Goal: Communication & Community: Answer question/provide support

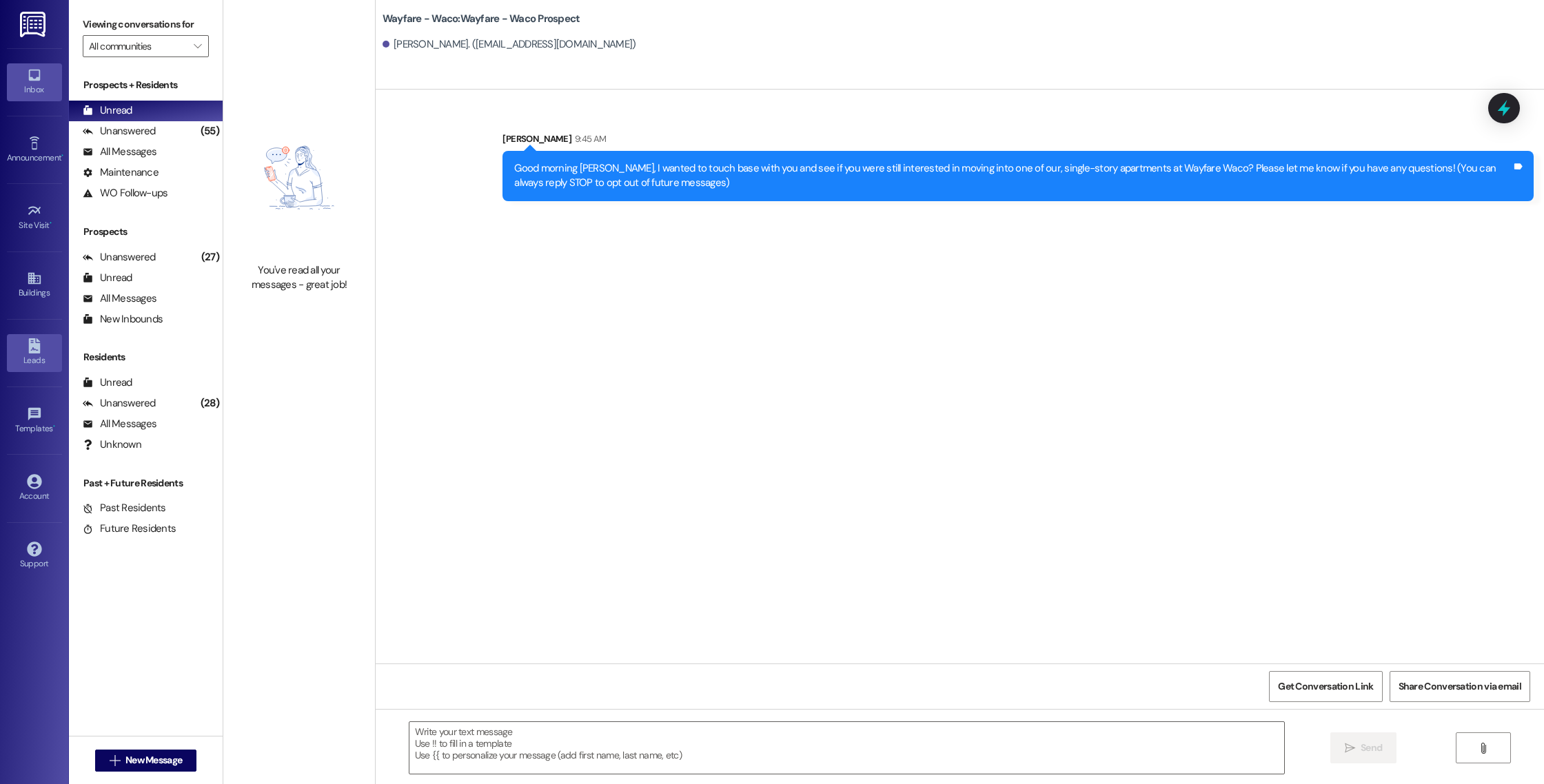
click at [47, 363] on div "Leads" at bounding box center [35, 359] width 69 height 14
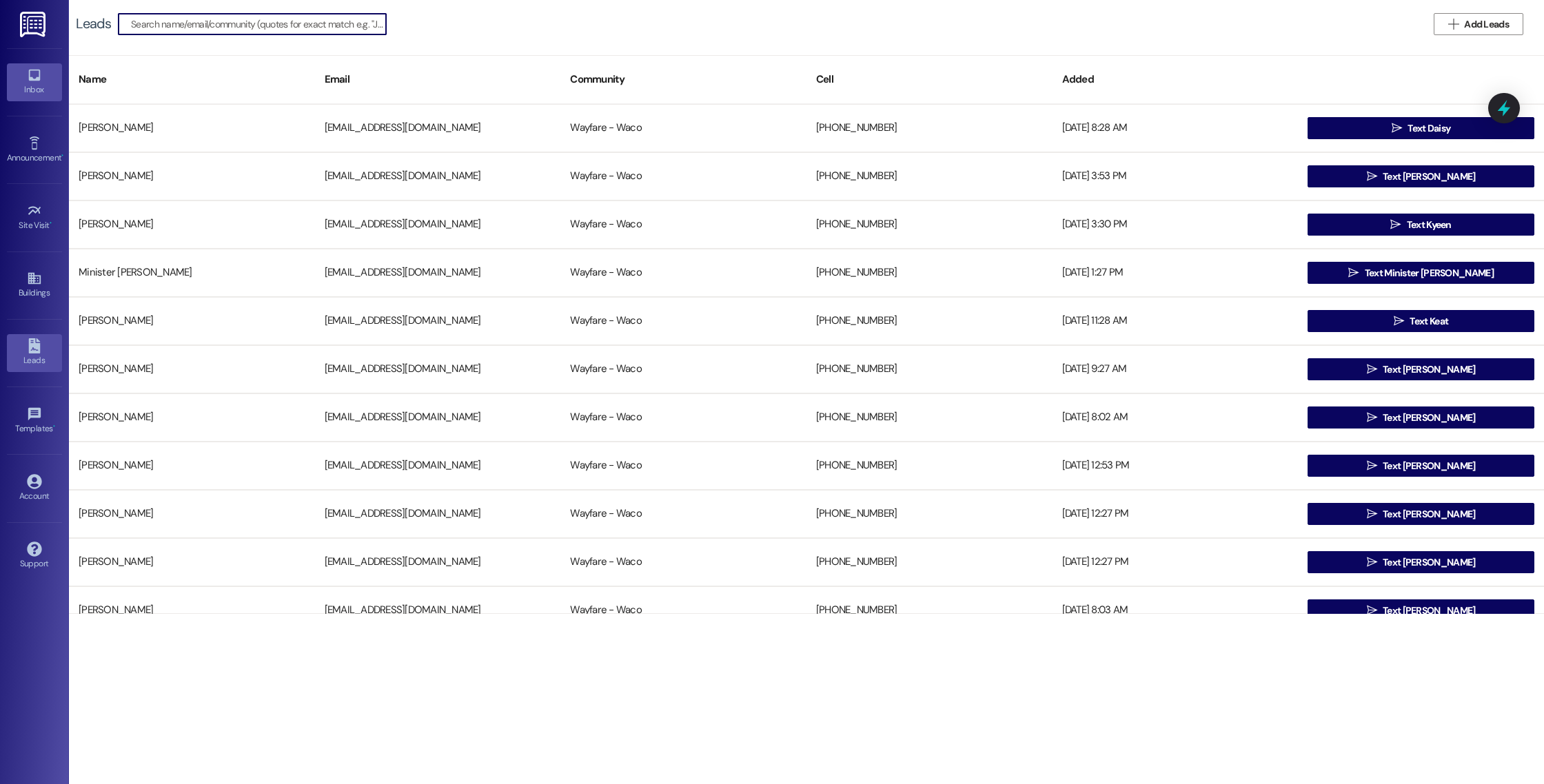
click at [19, 96] on div "Inbox" at bounding box center [35, 89] width 69 height 14
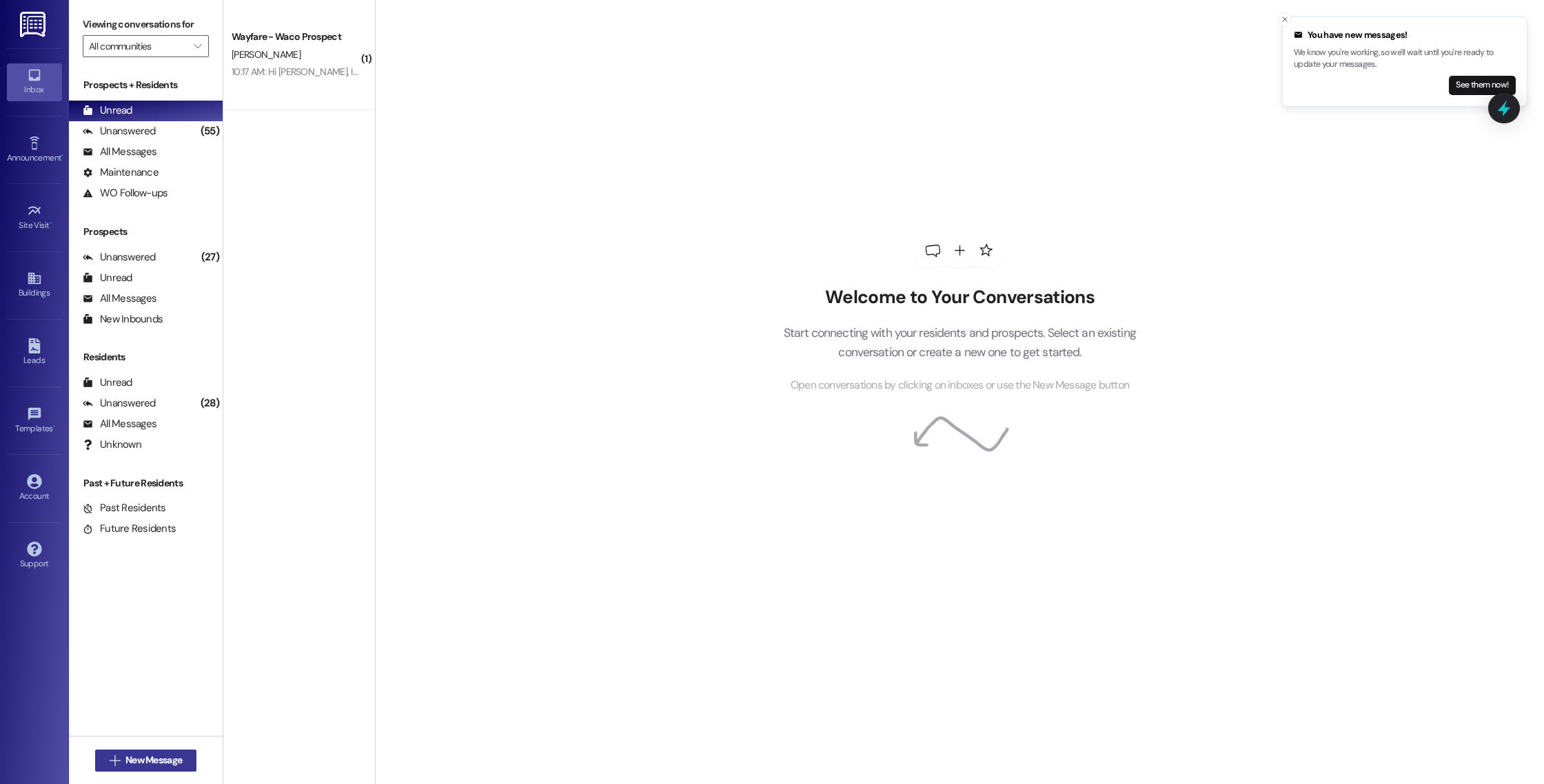
click at [157, 761] on span "New Message" at bounding box center [154, 760] width 56 height 14
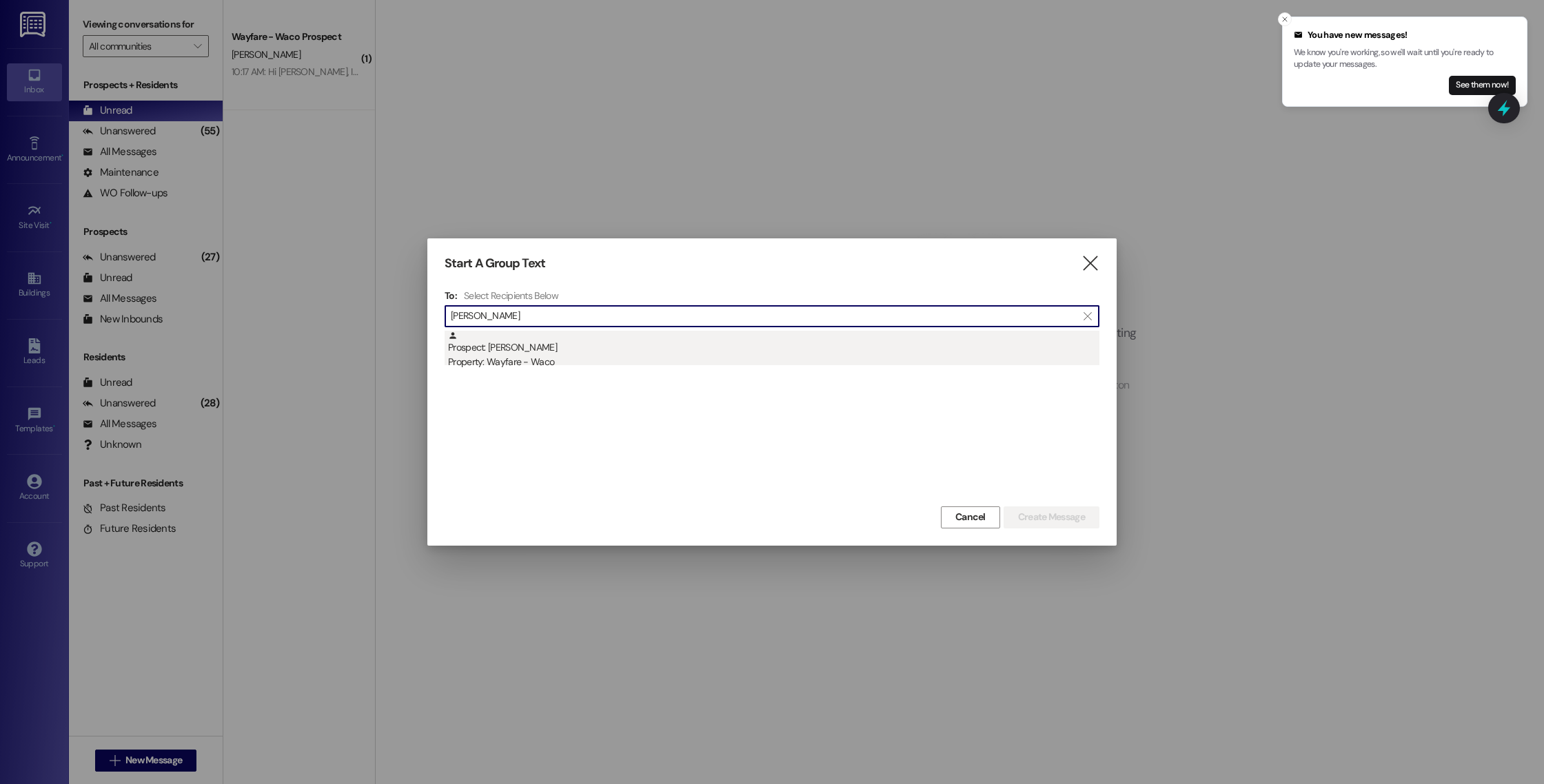
type input "[PERSON_NAME]"
click at [534, 359] on div "Property: Wayfare - Waco" at bounding box center [773, 362] width 651 height 14
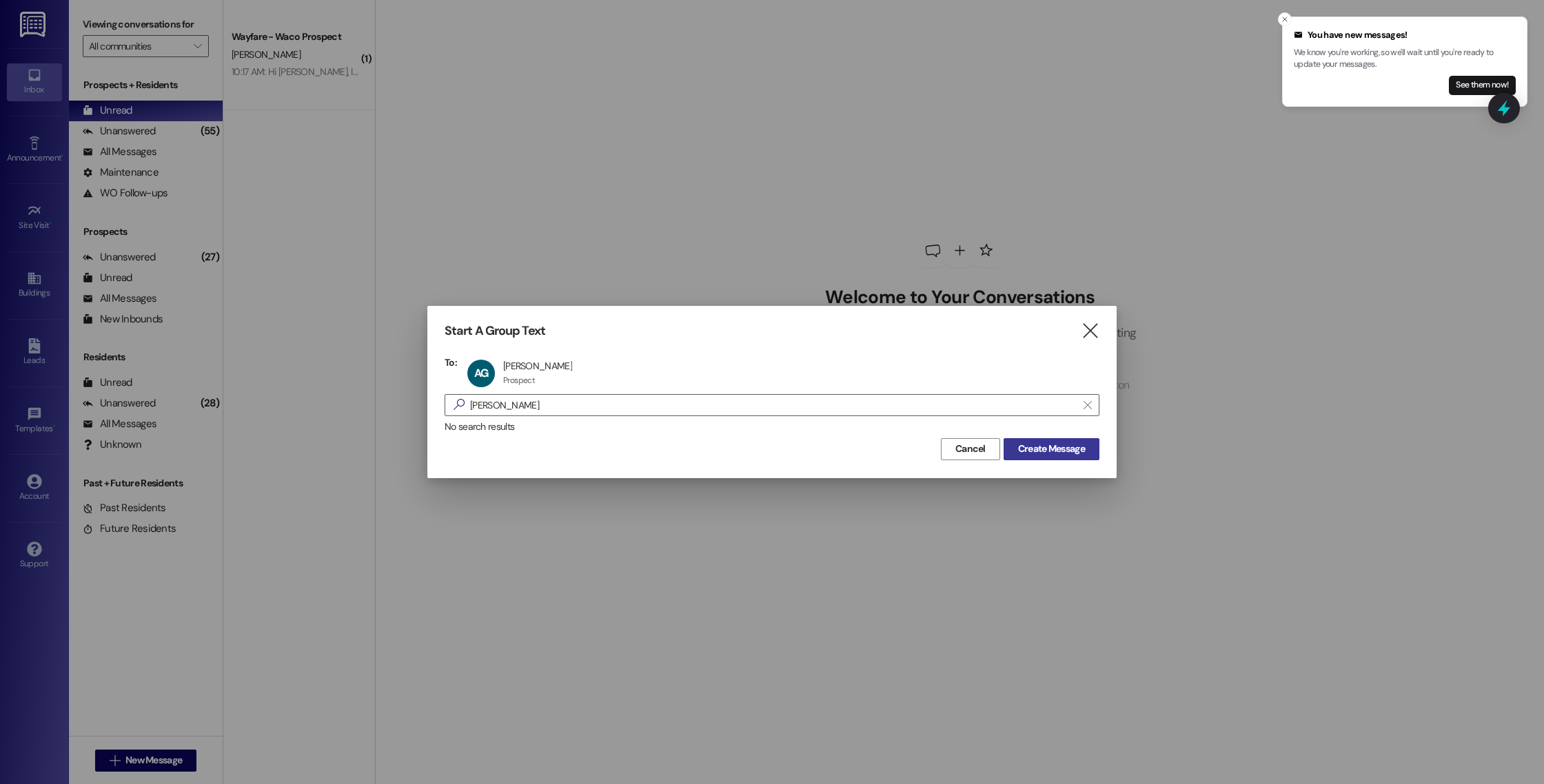
click at [1015, 447] on span "Create Message" at bounding box center [1052, 449] width 72 height 14
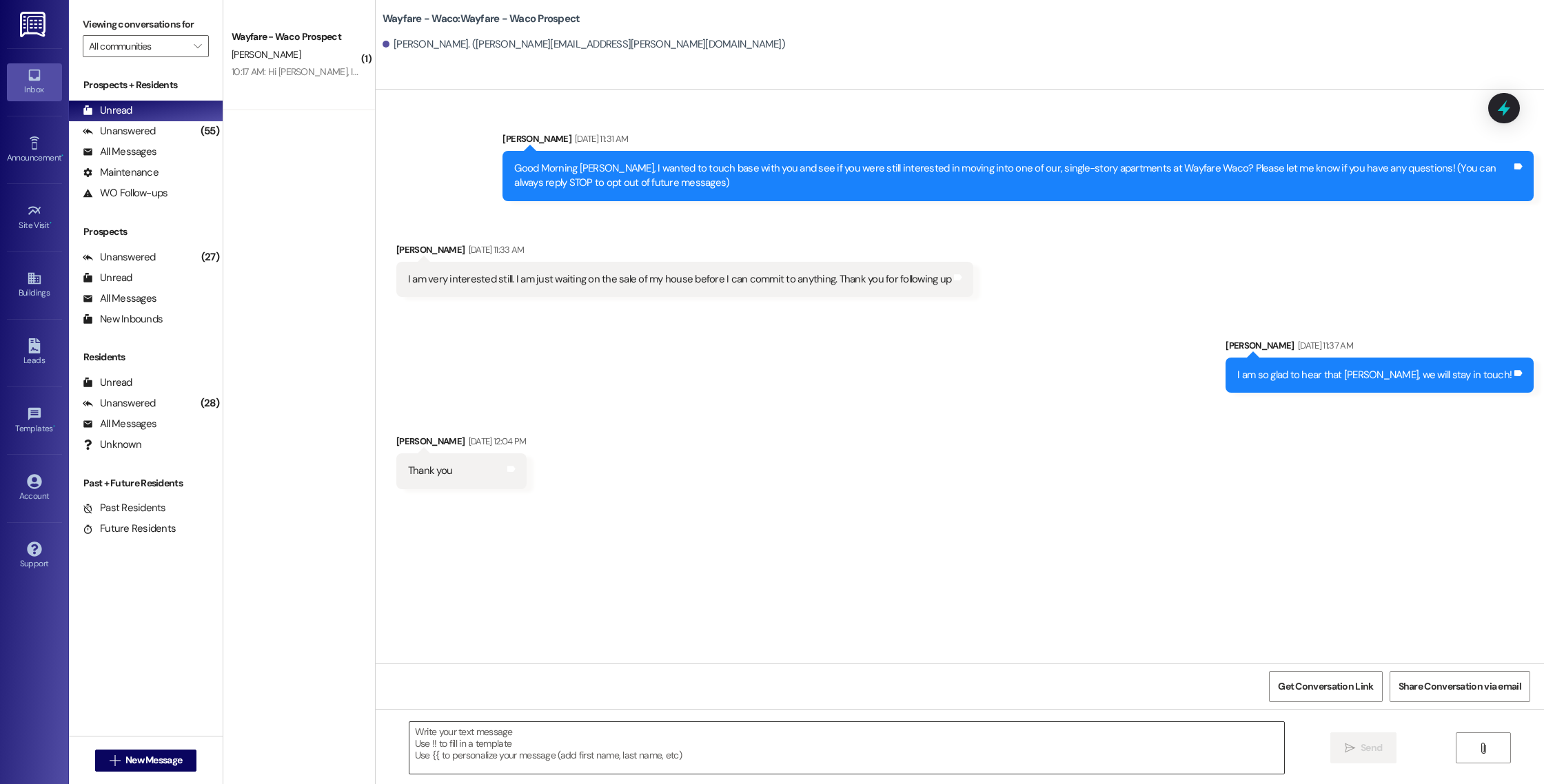
click at [703, 765] on textarea at bounding box center [846, 748] width 875 height 51
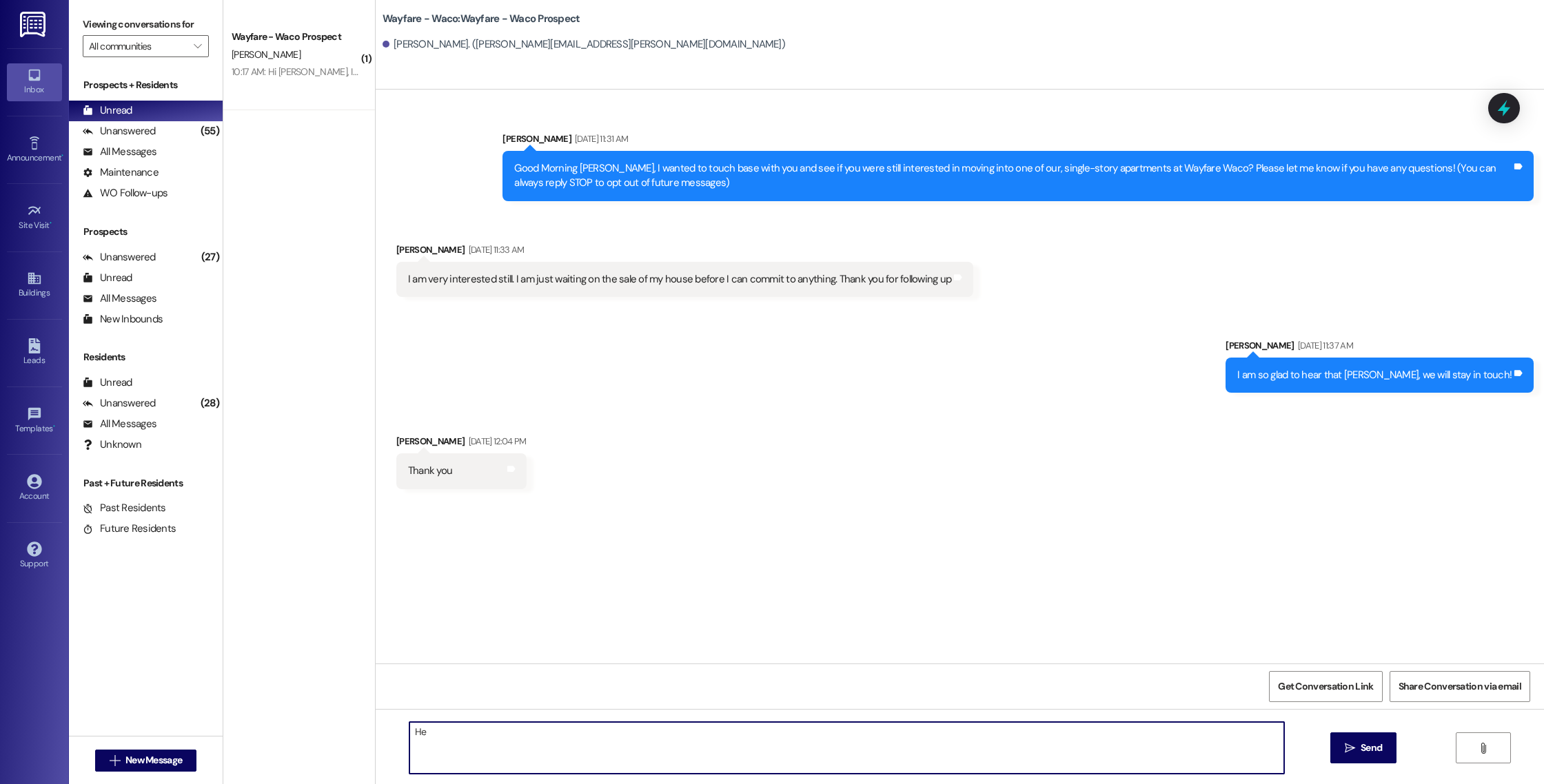
type textarea "H"
type textarea "Good morning [PERSON_NAME], I just wanted to get in touch with you."
drag, startPoint x: 687, startPoint y: 745, endPoint x: 428, endPoint y: 736, distance: 259.2
click at [428, 736] on textarea "Good morning [PERSON_NAME], I just wanted to get in touch with you." at bounding box center [846, 748] width 875 height 51
drag, startPoint x: 401, startPoint y: 732, endPoint x: 650, endPoint y: 741, distance: 249.2
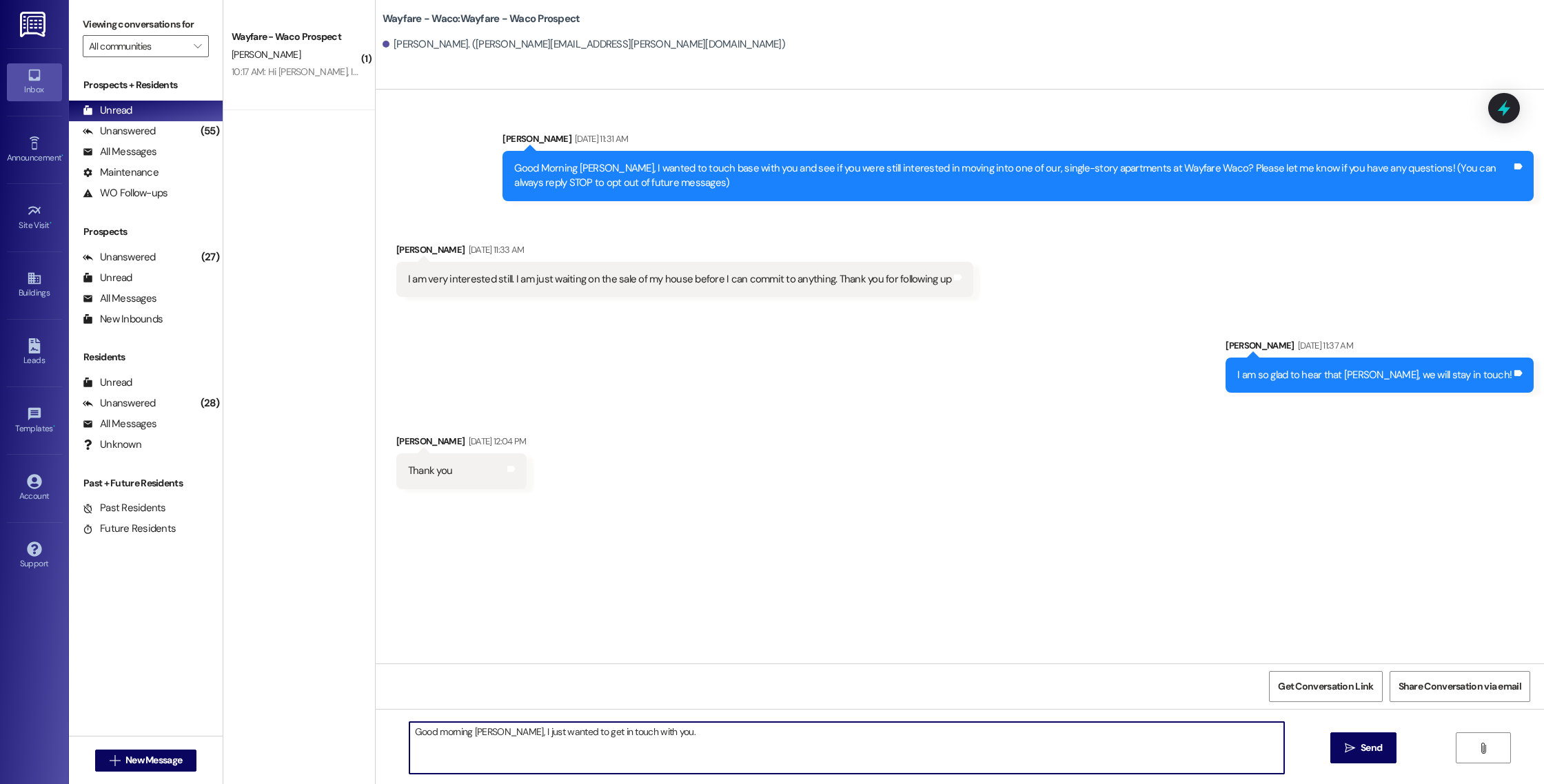
click at [650, 741] on textarea "Good morning [PERSON_NAME], I just wanted to get in touch with you." at bounding box center [846, 748] width 875 height 51
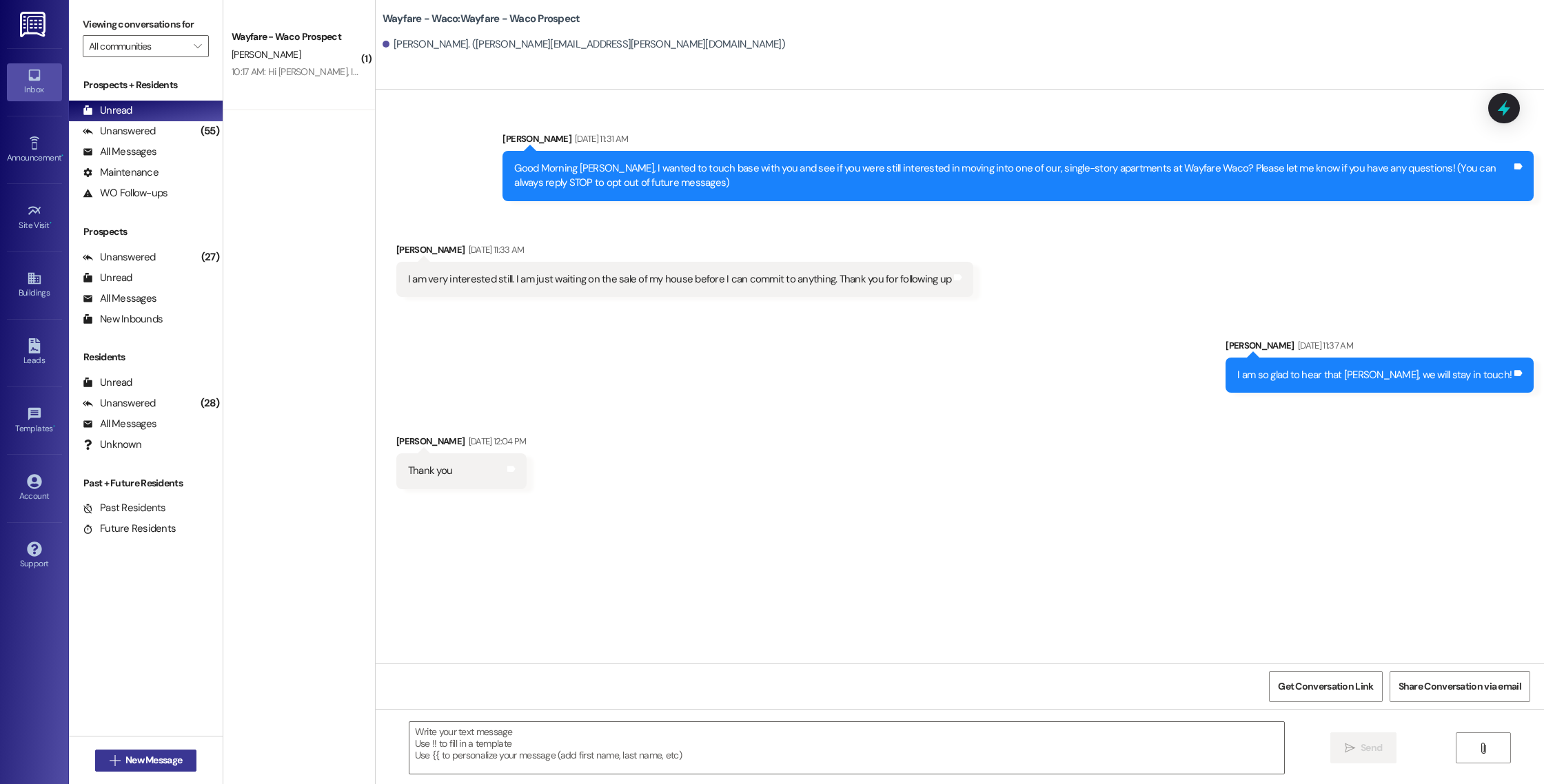
click at [113, 755] on span " New Message" at bounding box center [146, 760] width 79 height 14
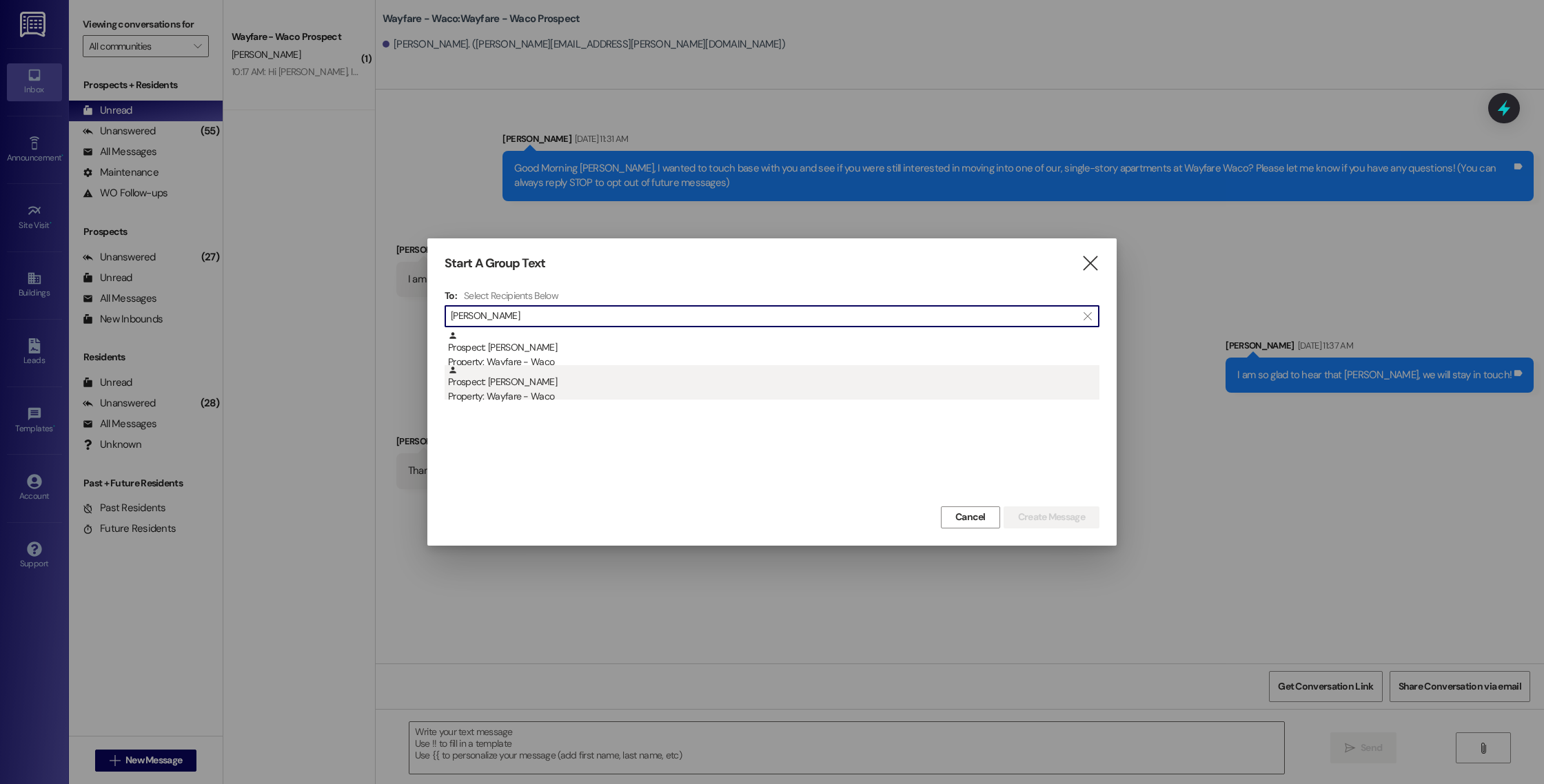
type input "[PERSON_NAME]"
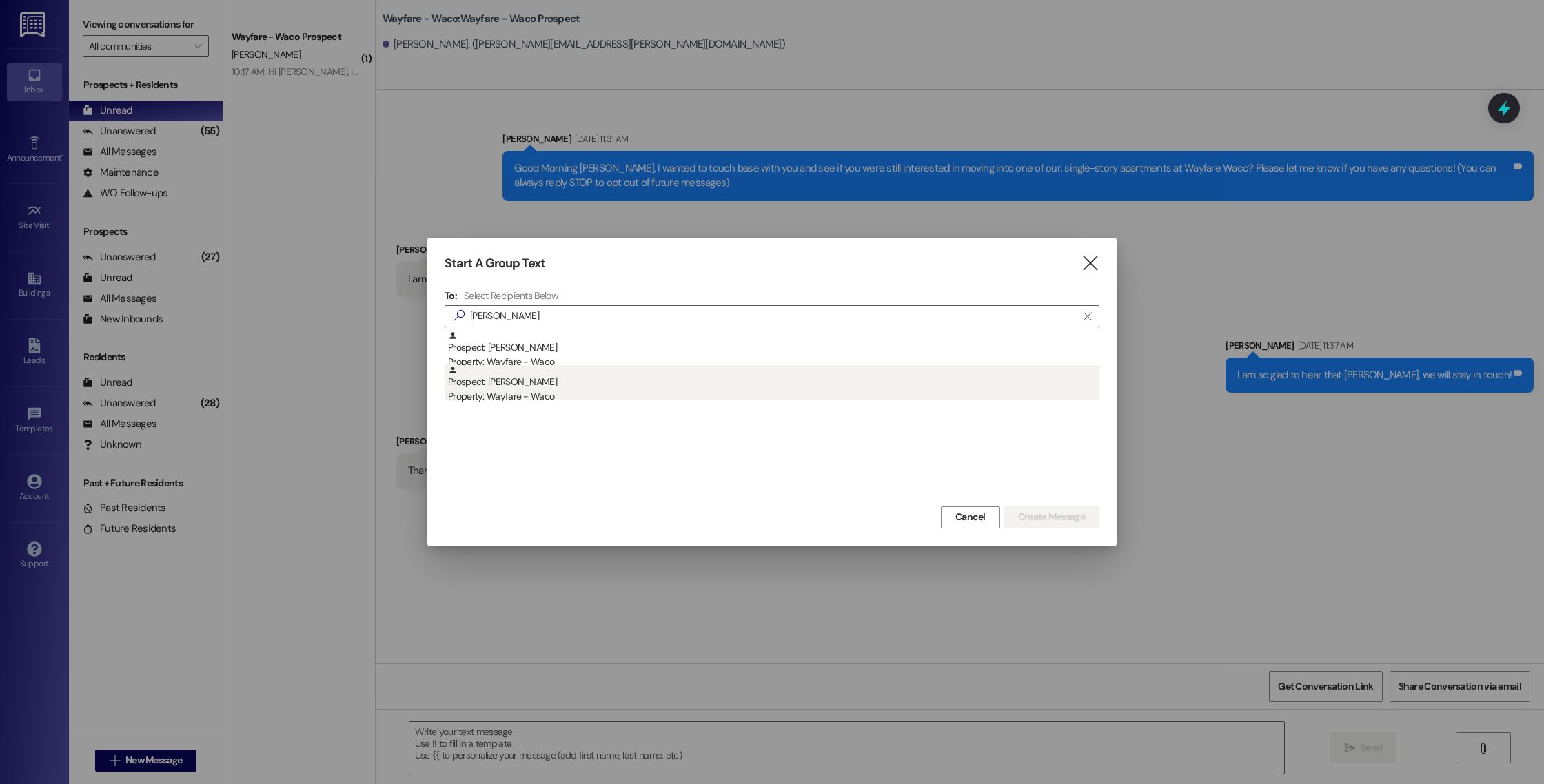
click at [584, 397] on div "Property: Wayfare - Waco" at bounding box center [773, 396] width 651 height 14
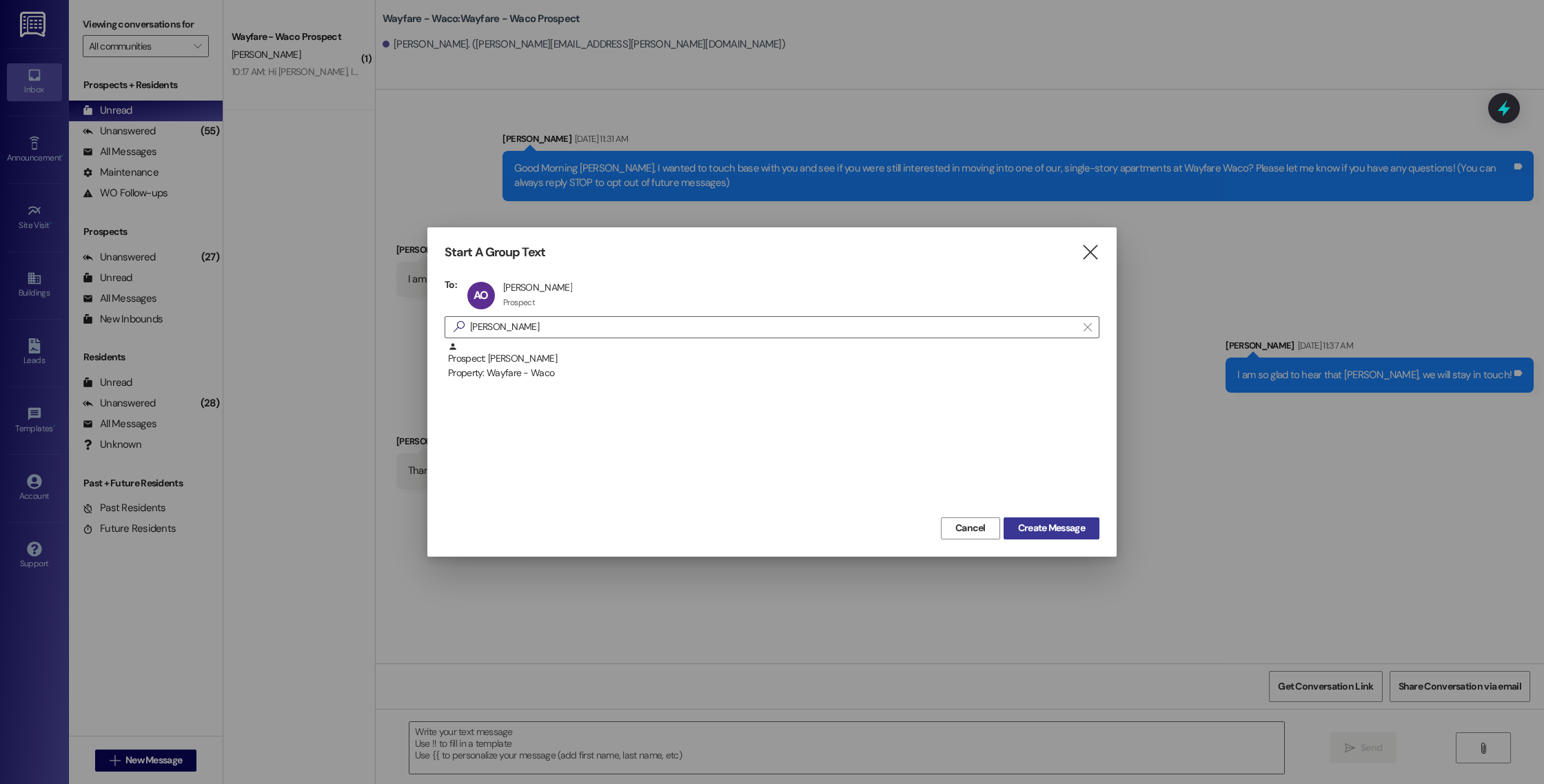
click at [1030, 535] on button "Create Message" at bounding box center [1051, 527] width 96 height 22
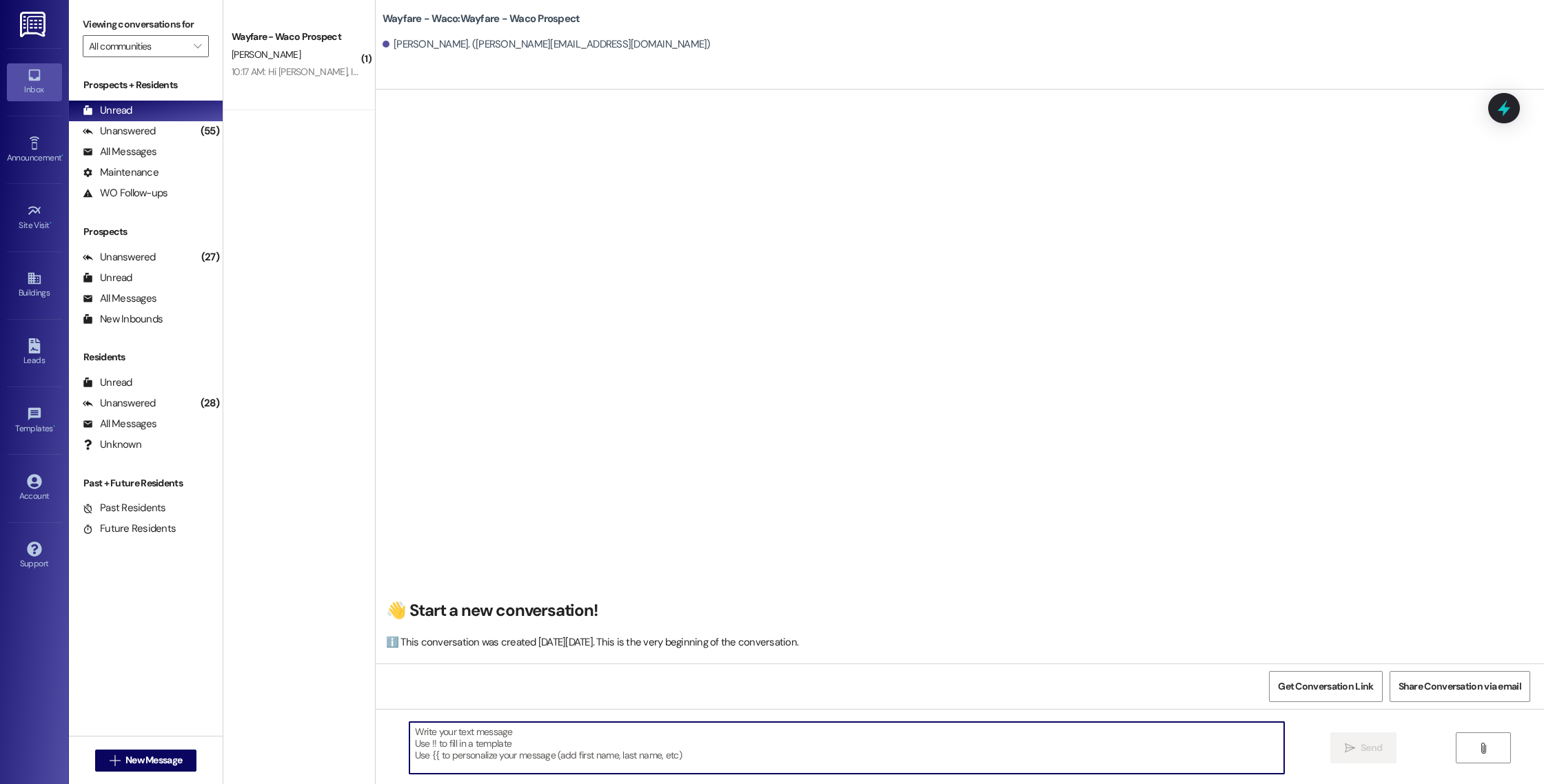
click at [612, 739] on textarea at bounding box center [846, 748] width 875 height 51
paste textarea "Lorem ips dol sitametc ADIPI Elitseddo Eiusmo, TEM inc utla etdolorem aliqu. En…"
type textarea "Lorem ips dol sitametc ADIPI Elitseddo Eiusmo, TEM inc utla etdolorem aliqu. En…"
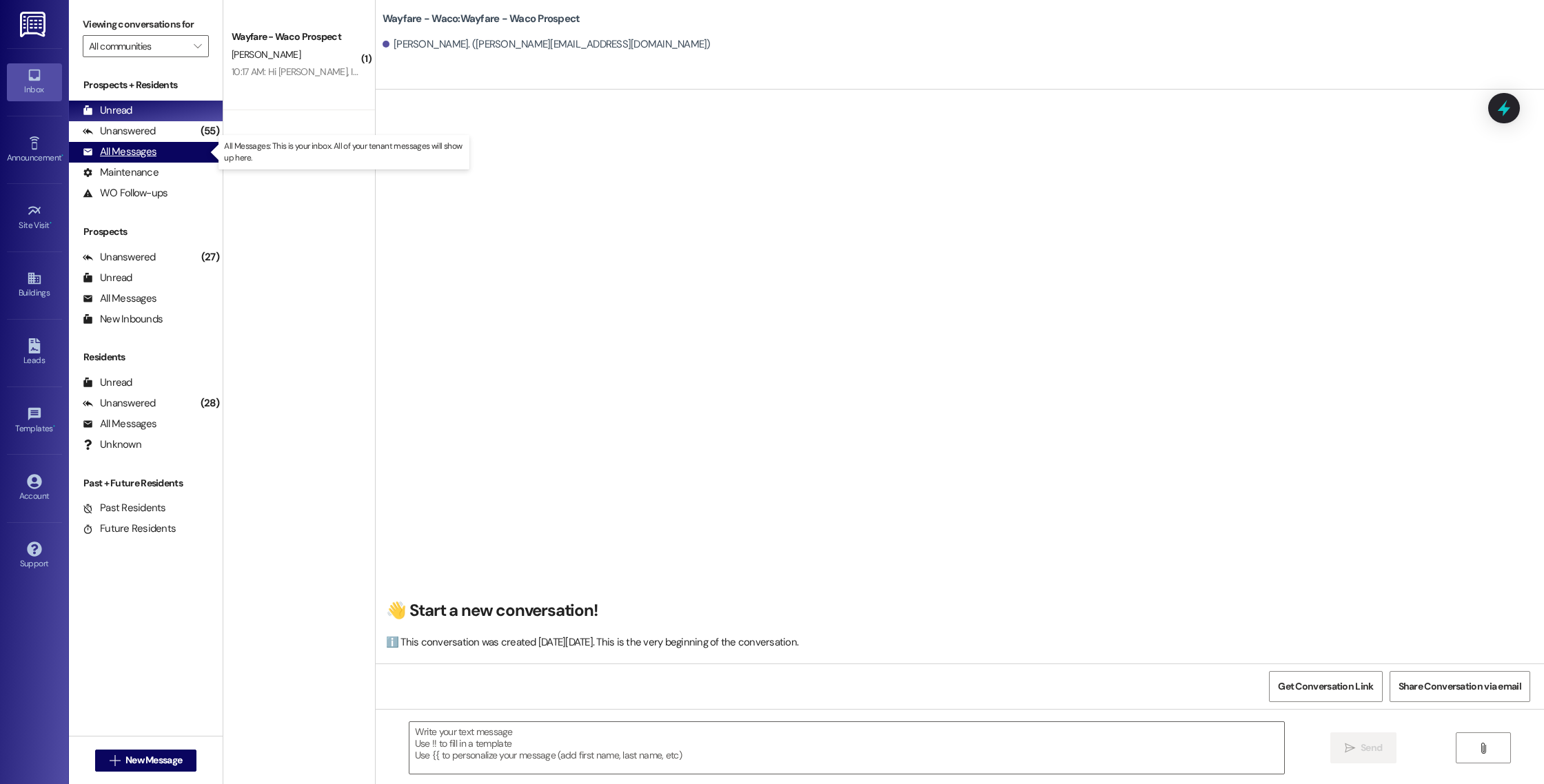
click at [105, 158] on div "All Messages" at bounding box center [120, 152] width 74 height 14
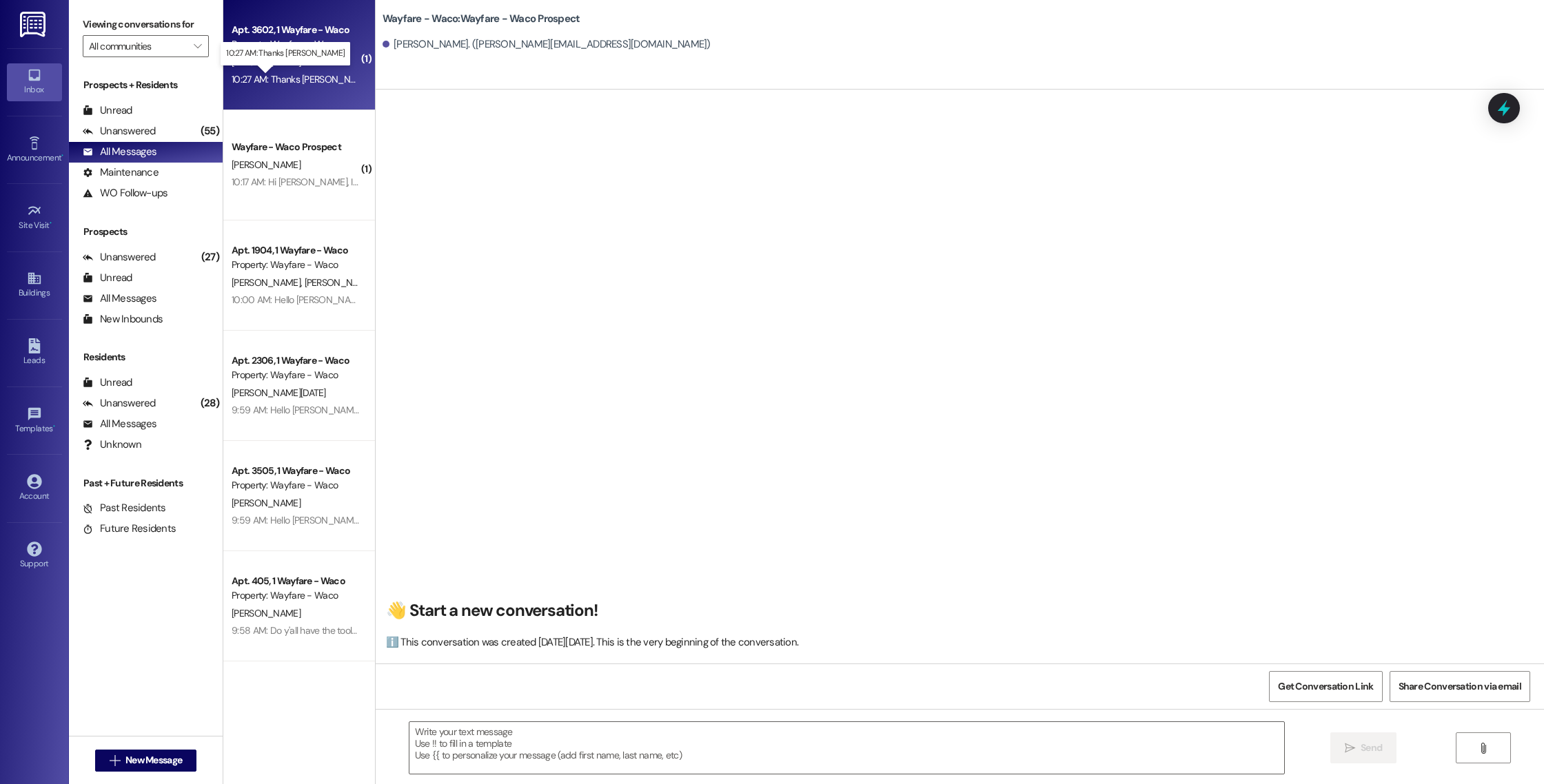
click at [285, 82] on div "10:27 AM: Thanks [PERSON_NAME] 10:27 AM: Thanks [PERSON_NAME]" at bounding box center [301, 79] width 139 height 12
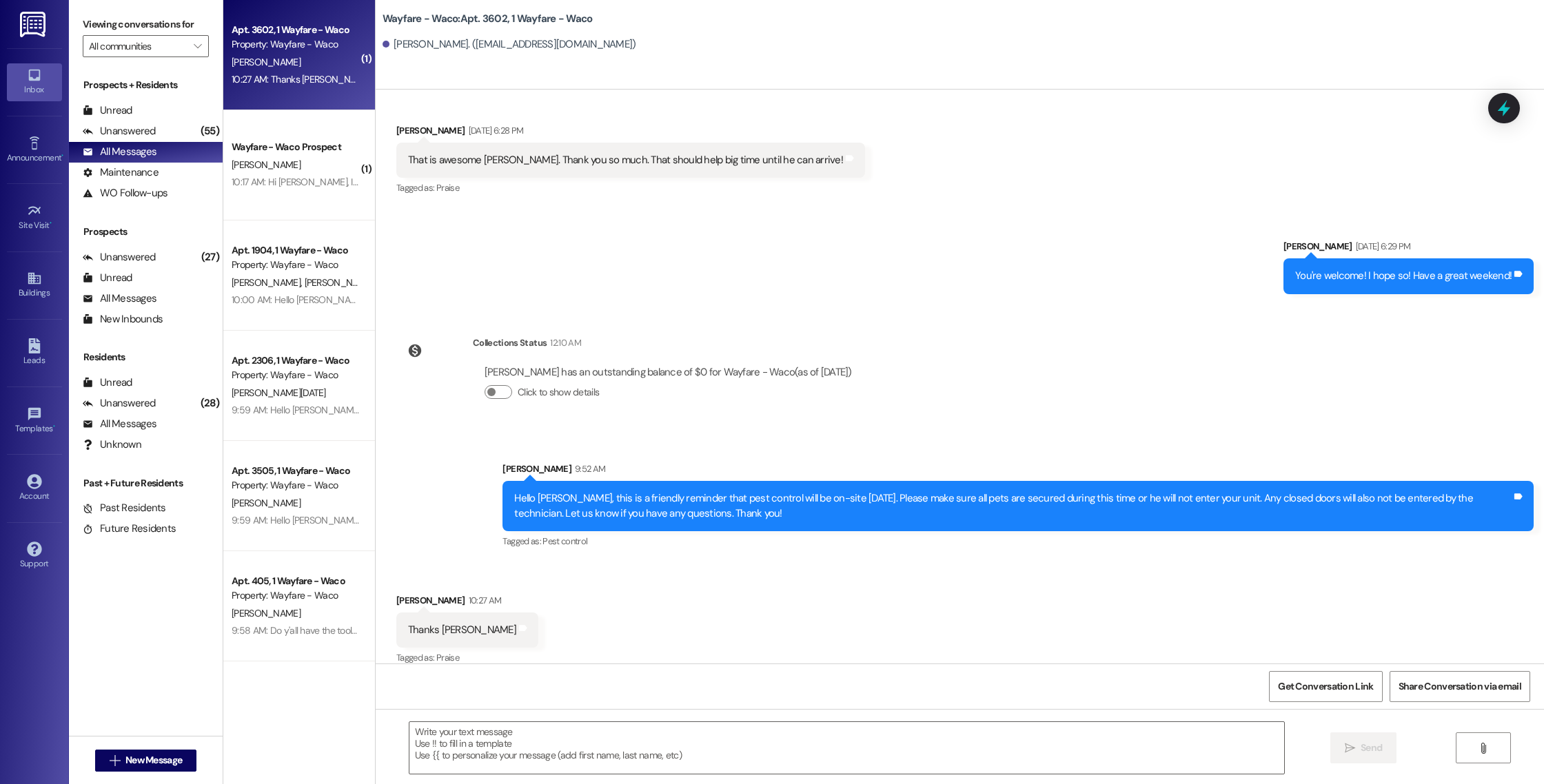
scroll to position [1983, 0]
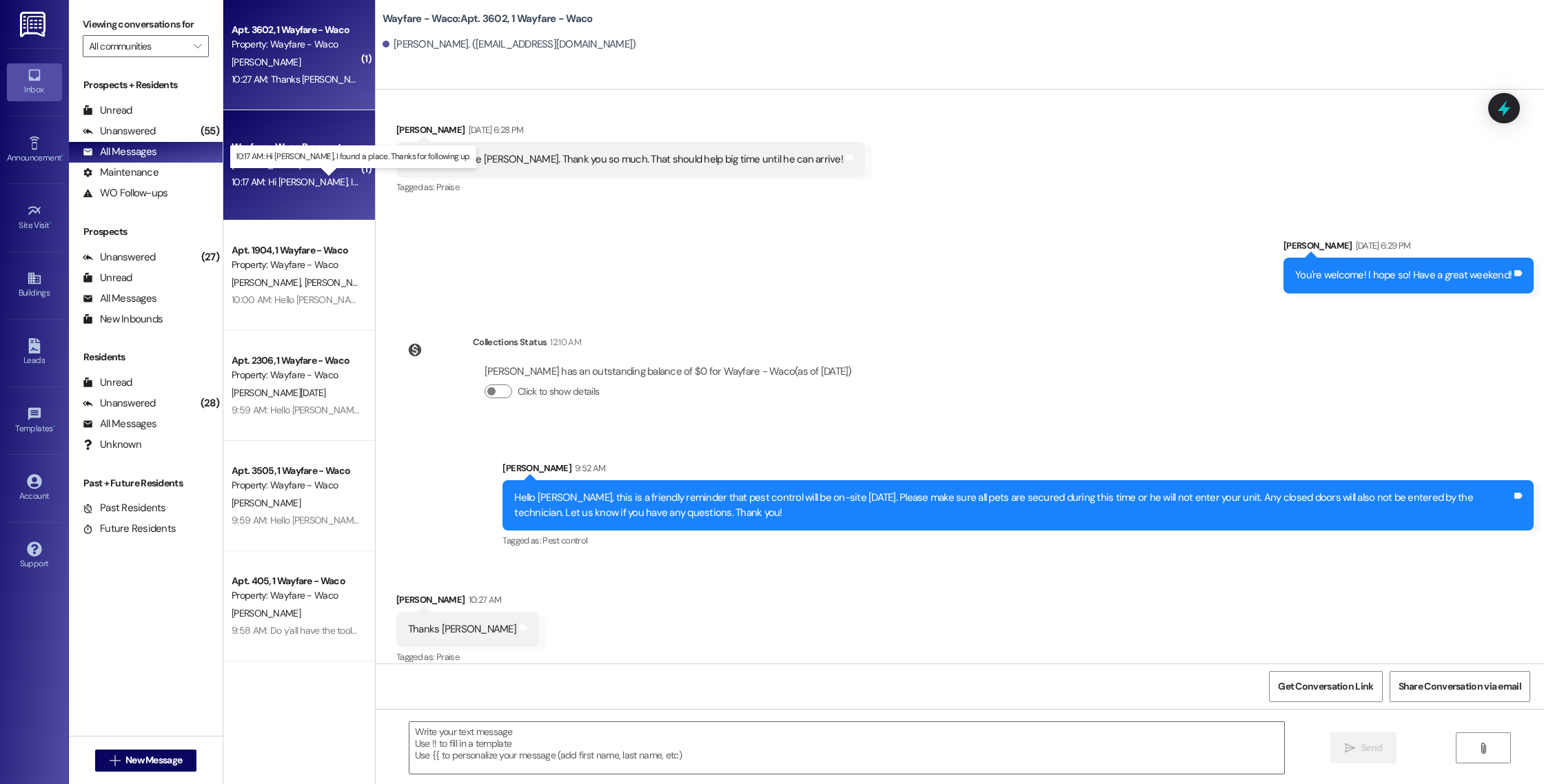
click at [308, 185] on div "10:17 AM: Hi [PERSON_NAME], I found a place. Thanks for following up. 10:17 AM:…" at bounding box center [370, 181] width 277 height 12
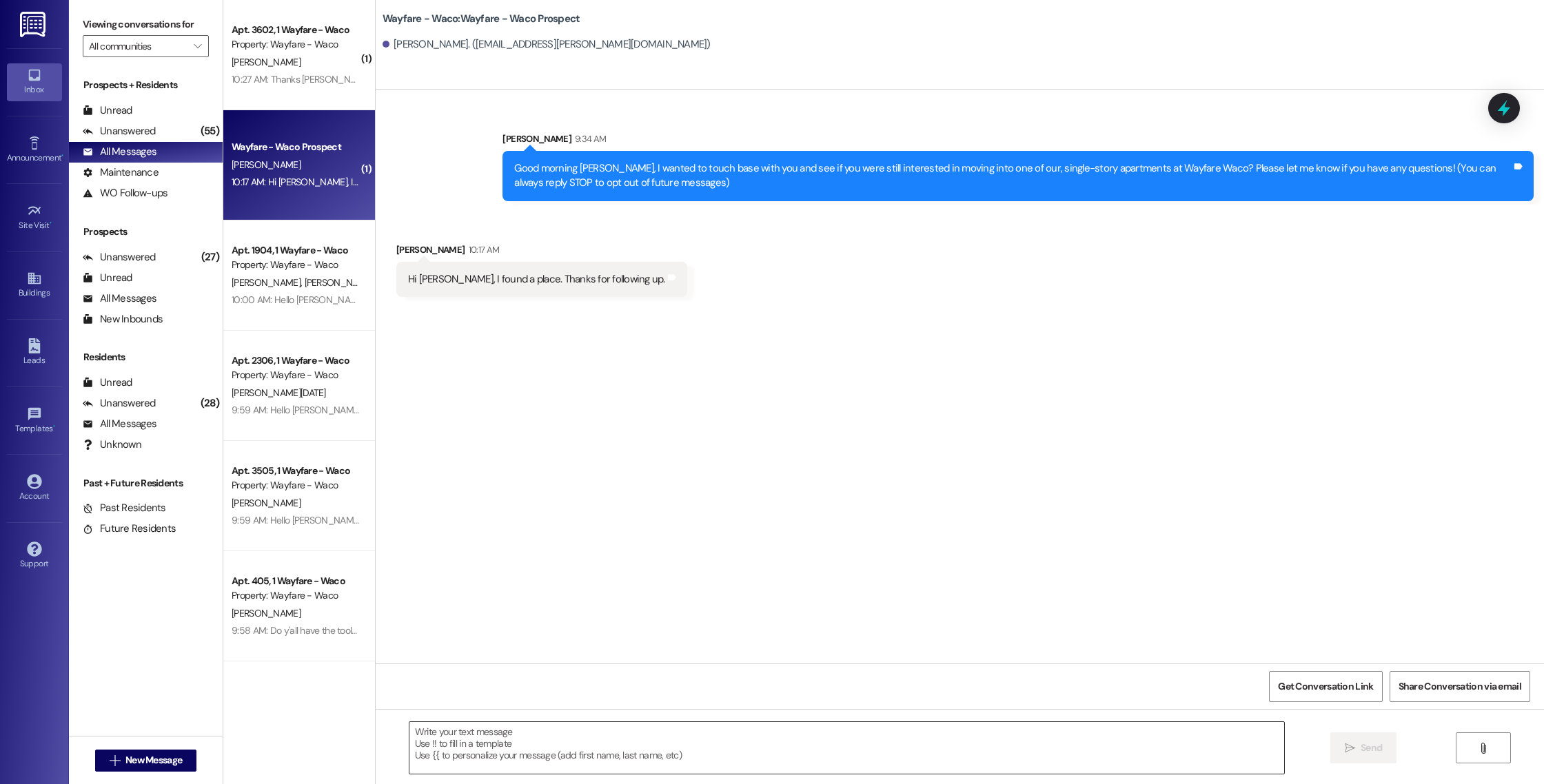
click at [641, 737] on textarea at bounding box center [846, 748] width 875 height 51
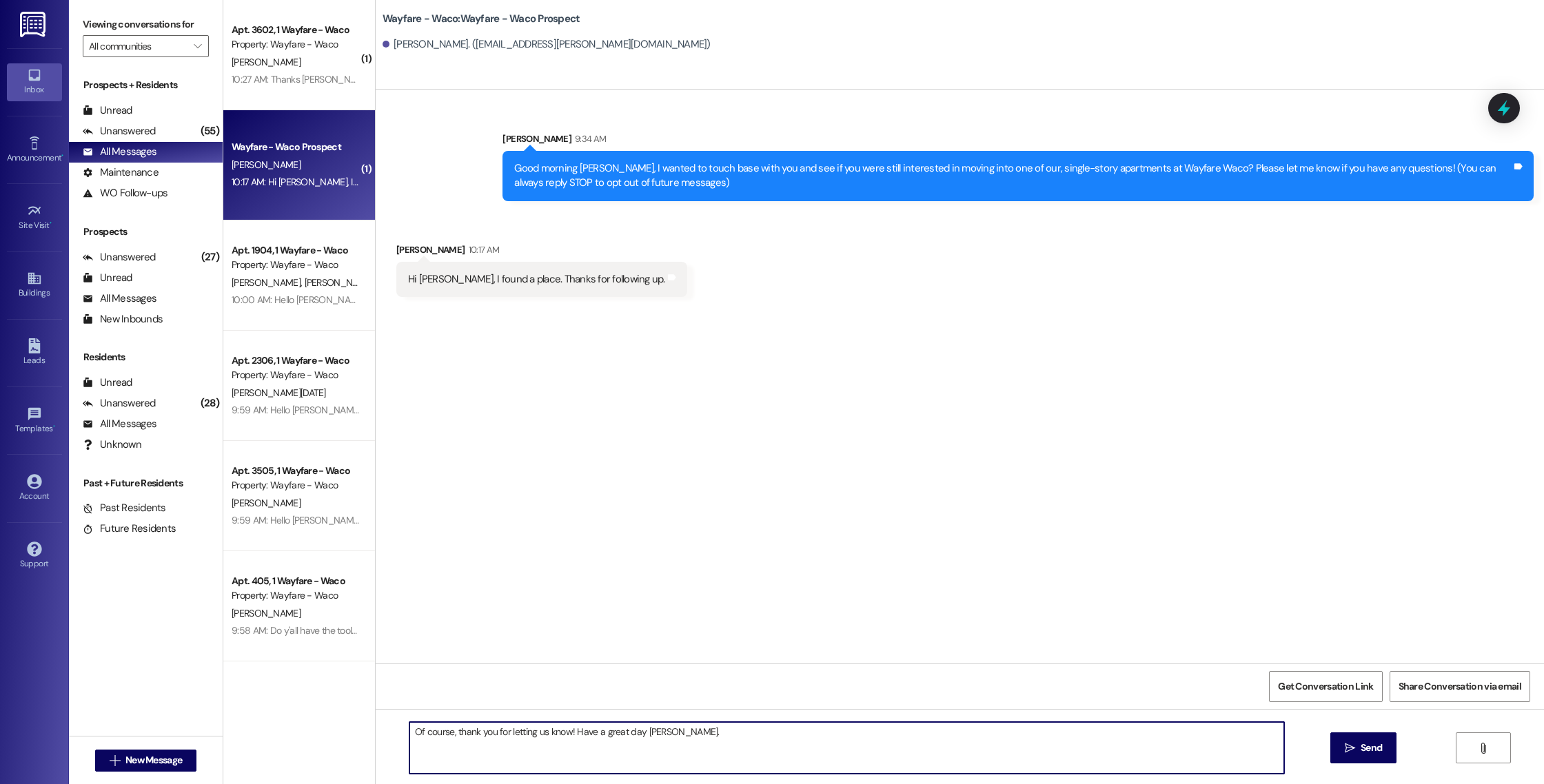
click at [636, 735] on textarea "Of course, thank you for letting us know! Have a great day [PERSON_NAME]." at bounding box center [846, 748] width 875 height 51
type textarea "Of course, thank you for letting us know! Have a great day [PERSON_NAME]."
click at [1361, 748] on span "Send" at bounding box center [1371, 748] width 22 height 14
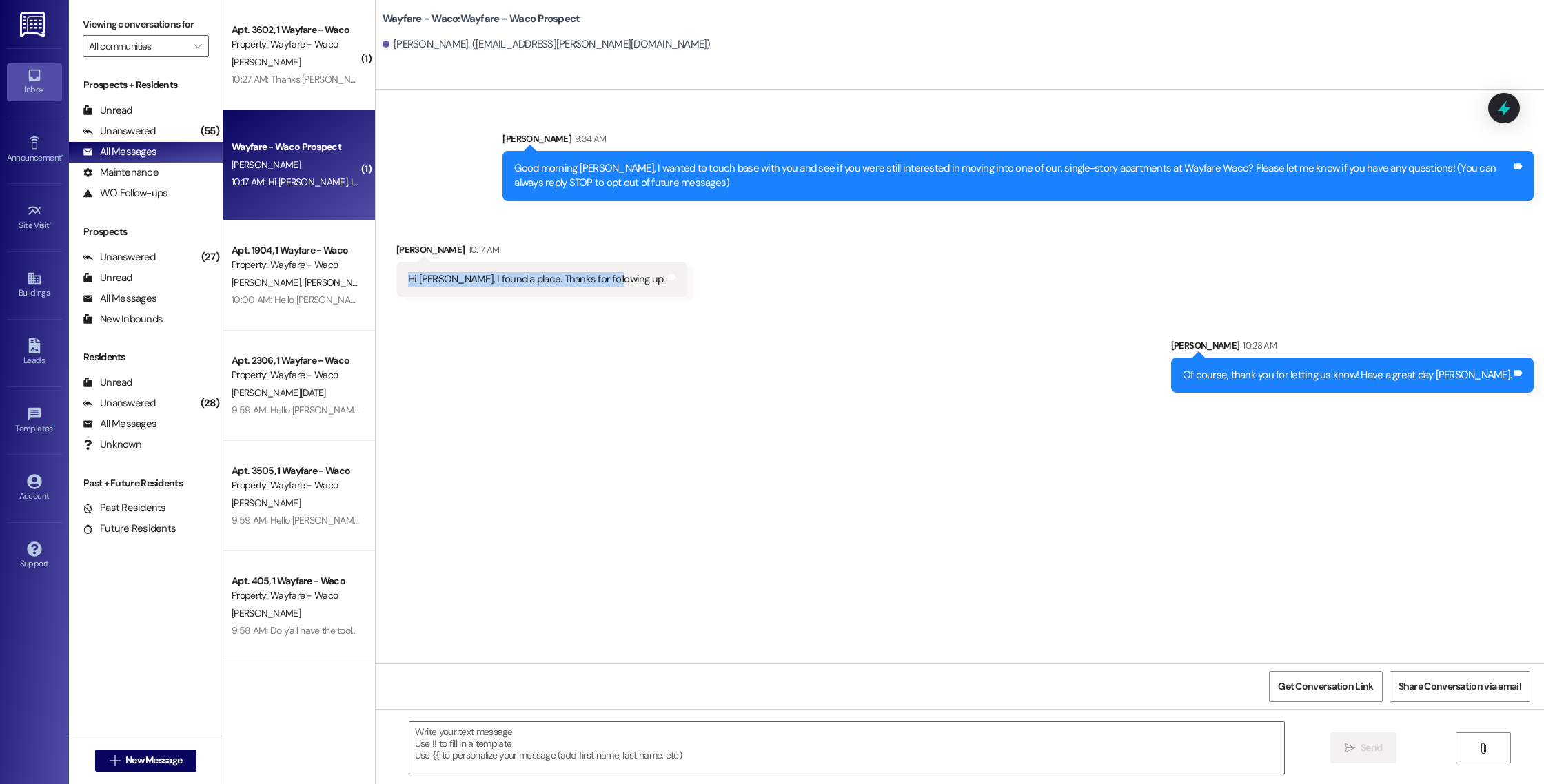
drag, startPoint x: 589, startPoint y: 282, endPoint x: 373, endPoint y: 262, distance: 216.9
click at [376, 262] on div "Received via SMS [PERSON_NAME] 10:17 AM Hi [PERSON_NAME], I found a place. Than…" at bounding box center [960, 259] width 1168 height 96
copy div "Hi [PERSON_NAME], I found a place. Thanks for following up"
click at [771, 277] on div "Received via SMS [PERSON_NAME] 10:17 AM Hi [PERSON_NAME], I found a place. Than…" at bounding box center [960, 259] width 1168 height 96
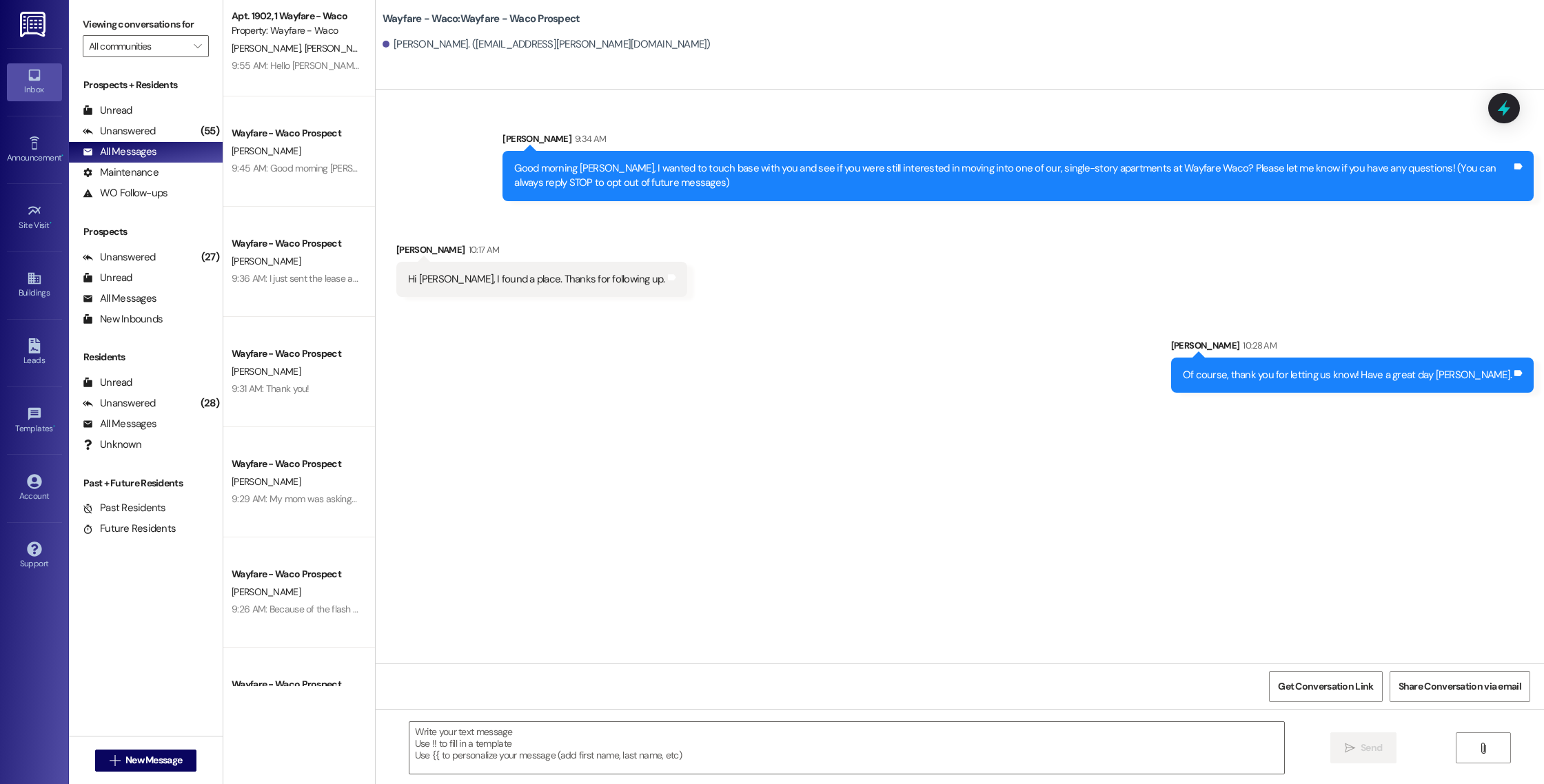
scroll to position [1015, 0]
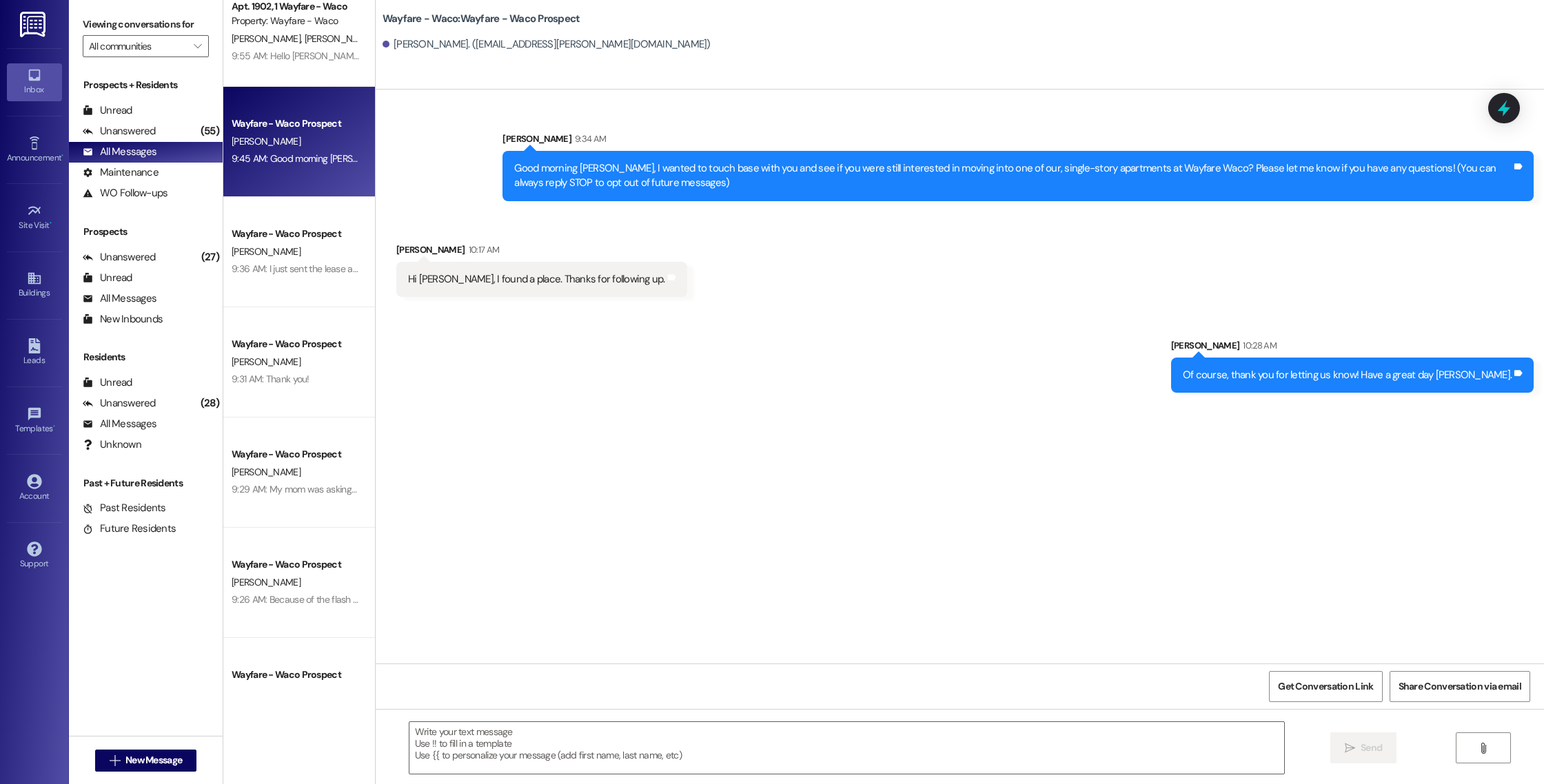
click at [323, 150] on div "9:45 AM: Good morning [PERSON_NAME], I wanted to touch base with you and see if…" at bounding box center [295, 158] width 130 height 17
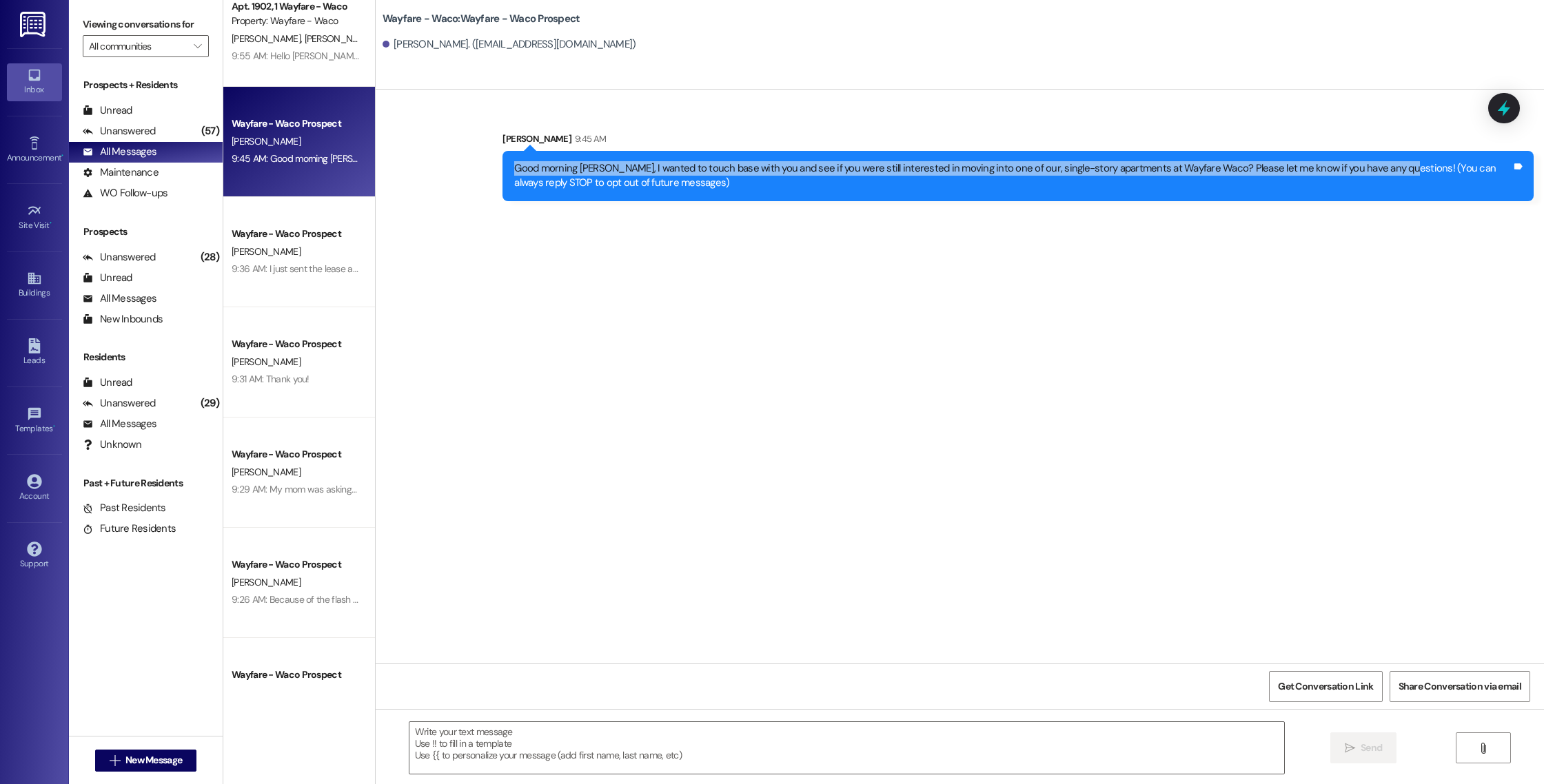
drag, startPoint x: 1371, startPoint y: 170, endPoint x: 496, endPoint y: 167, distance: 875.0
click at [502, 167] on div "Good morning [PERSON_NAME], I wanted to touch base with you and see if you were…" at bounding box center [1017, 176] width 1031 height 51
copy div "Good morning [PERSON_NAME], I wanted to touch base with you and see if you were…"
click at [502, 167] on div "Good morning [PERSON_NAME], I wanted to touch base with you and see if you were…" at bounding box center [1017, 176] width 1031 height 51
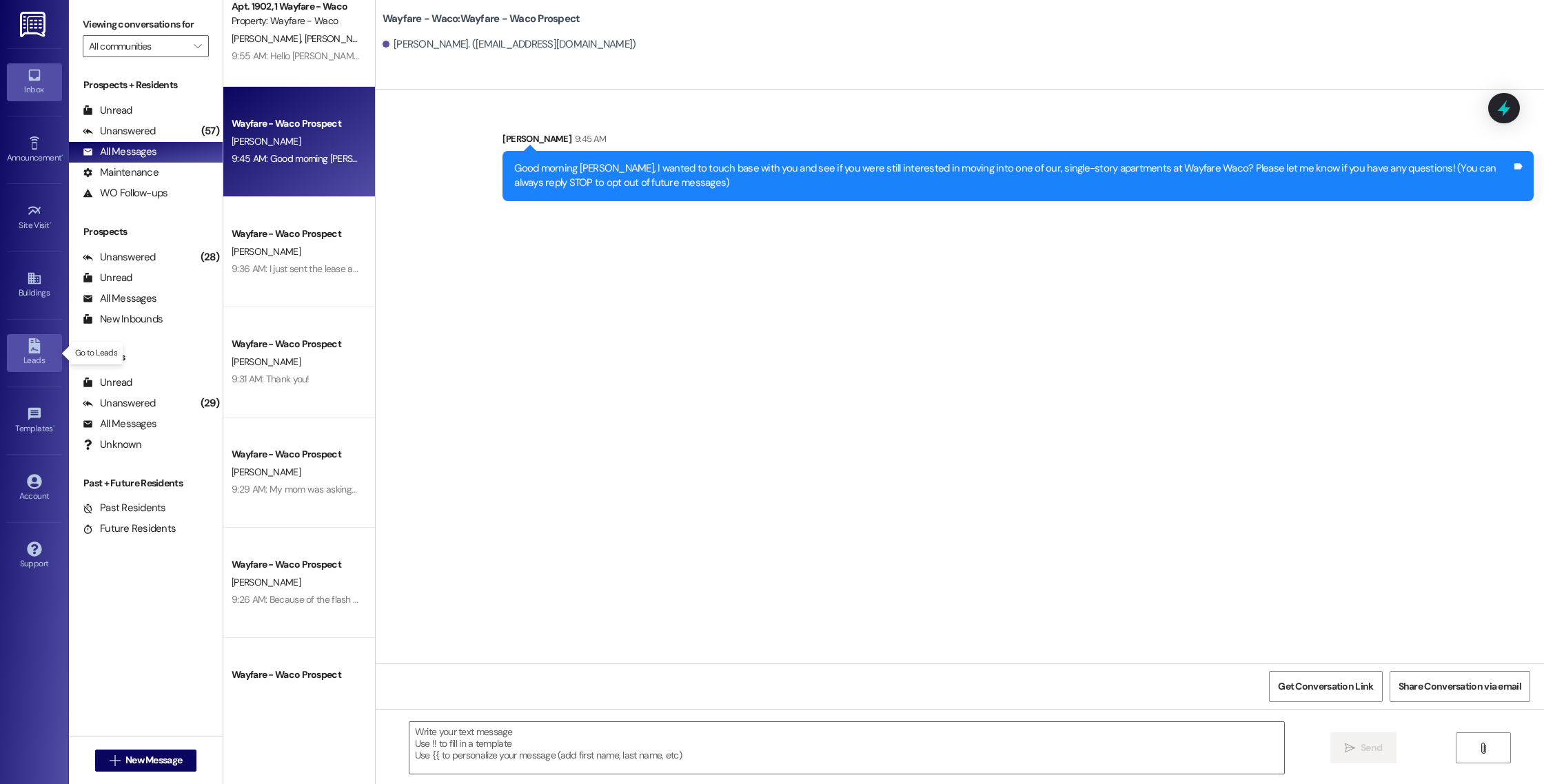
click at [26, 351] on link "Leads" at bounding box center [35, 352] width 56 height 37
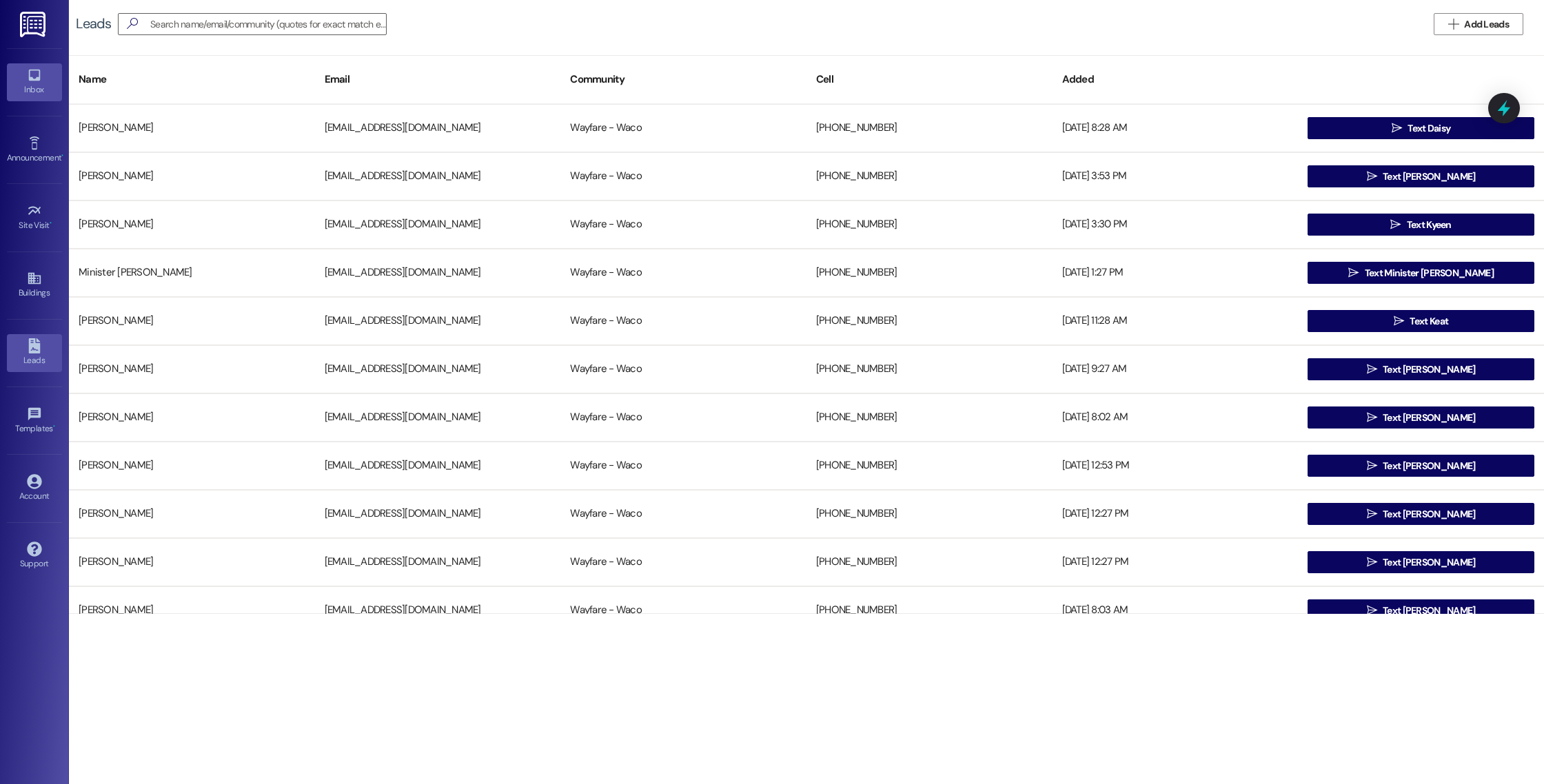
click at [33, 86] on div "Inbox" at bounding box center [35, 89] width 69 height 14
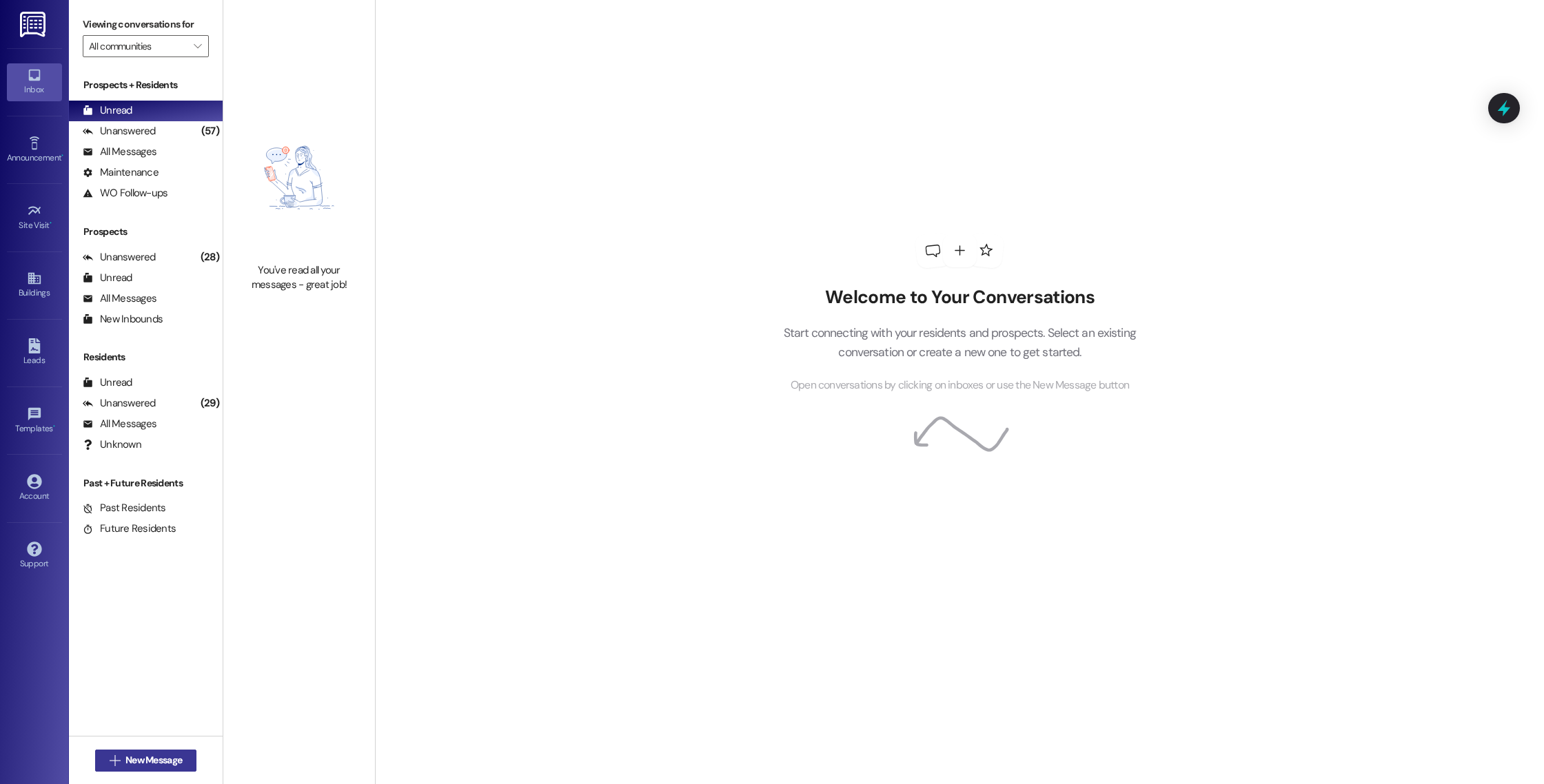
click at [137, 770] on button " New Message" at bounding box center [146, 760] width 102 height 22
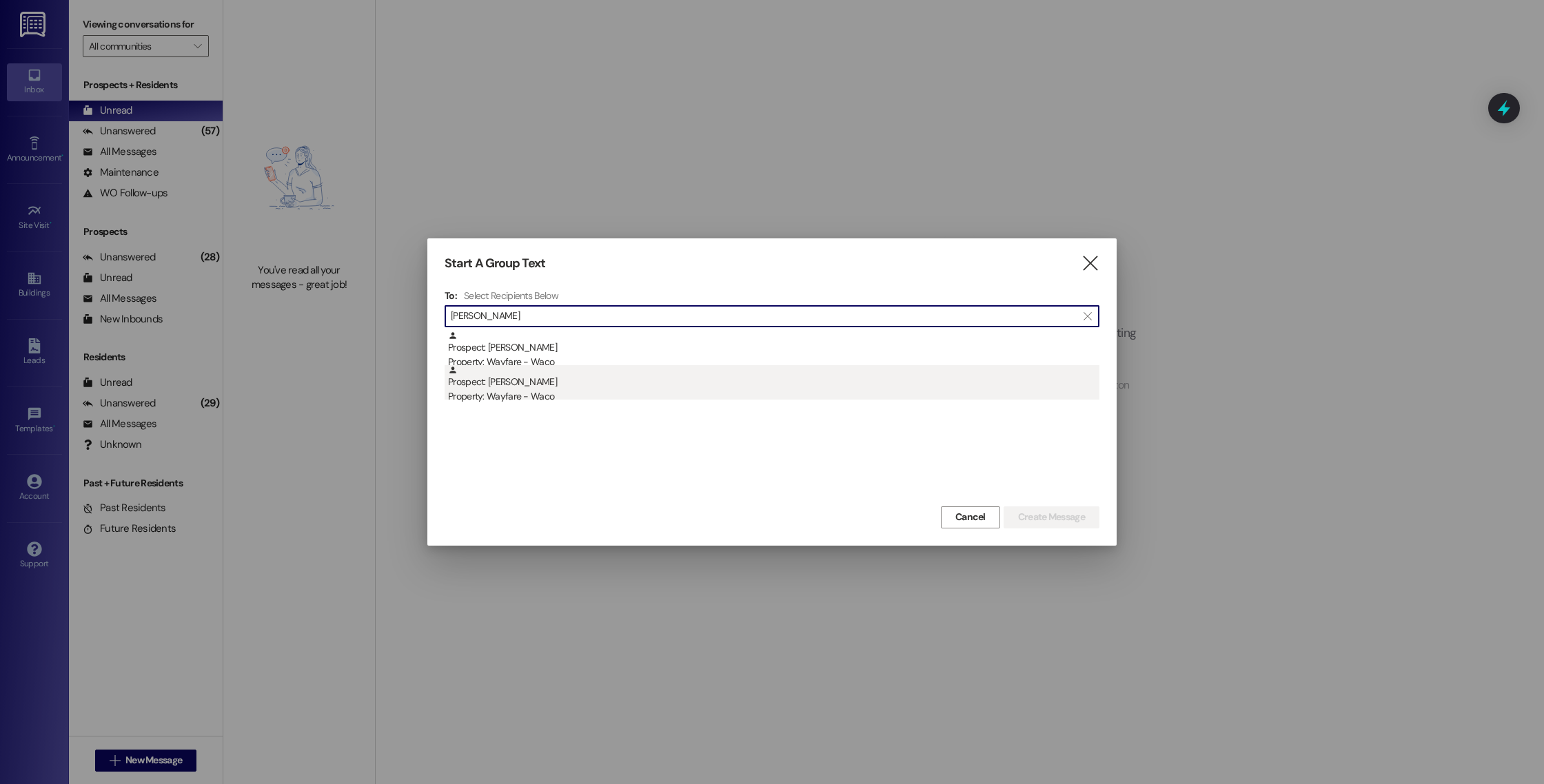
type input "[PERSON_NAME]"
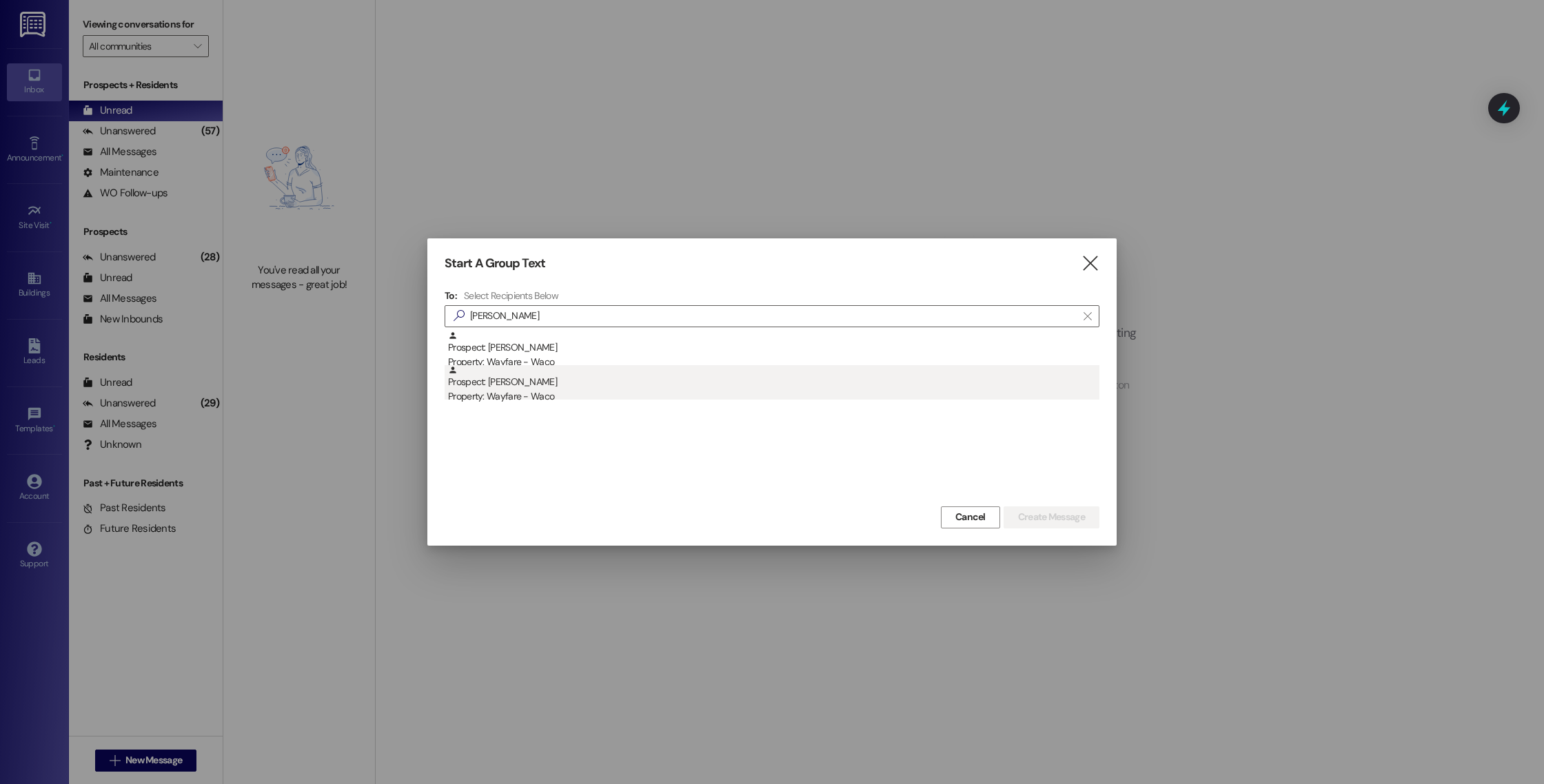
click at [764, 376] on div "Prospect: [PERSON_NAME] Property: Wayfare - Waco" at bounding box center [773, 384] width 651 height 39
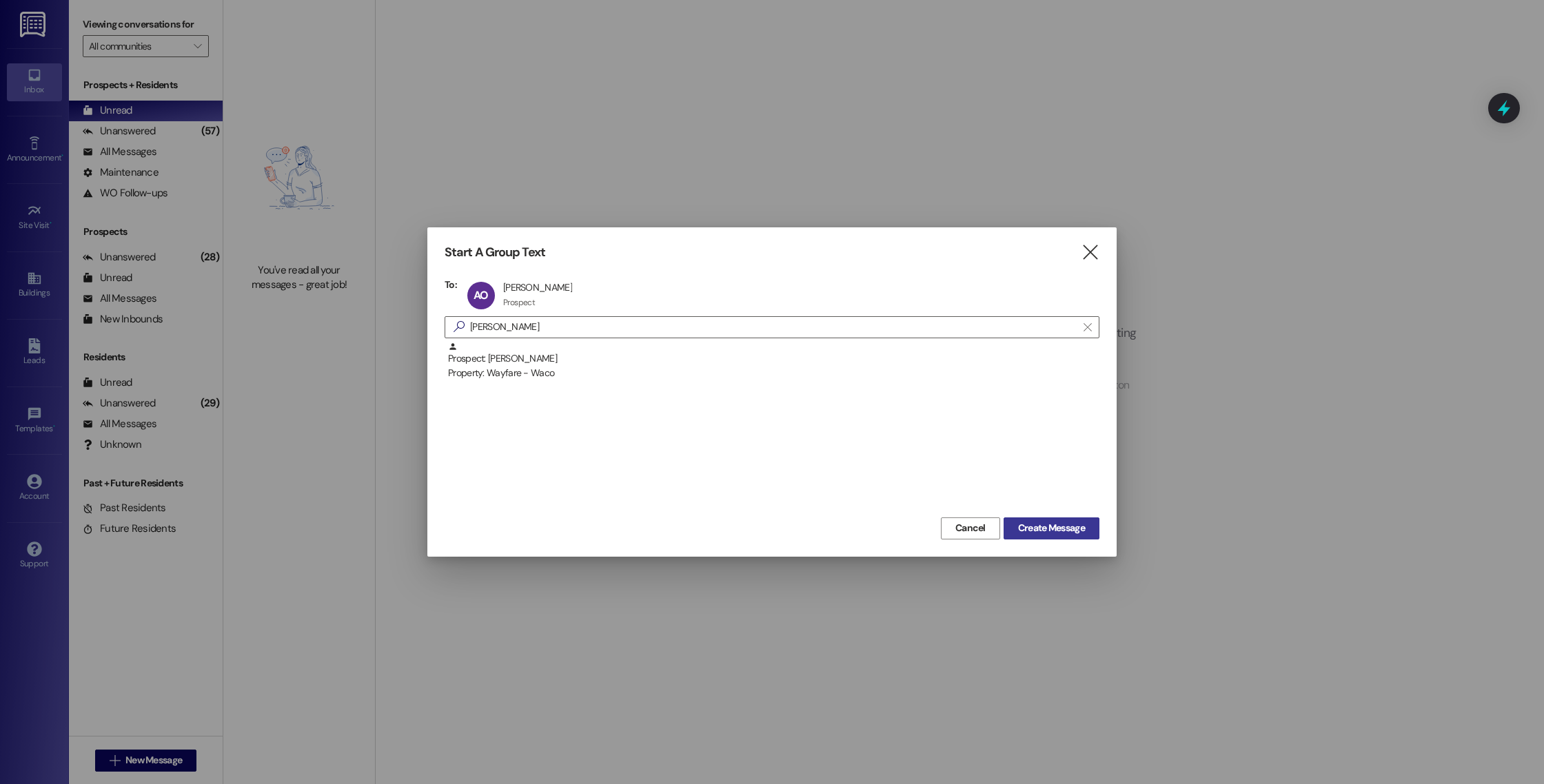
click at [1036, 528] on span "Create Message" at bounding box center [1051, 528] width 67 height 14
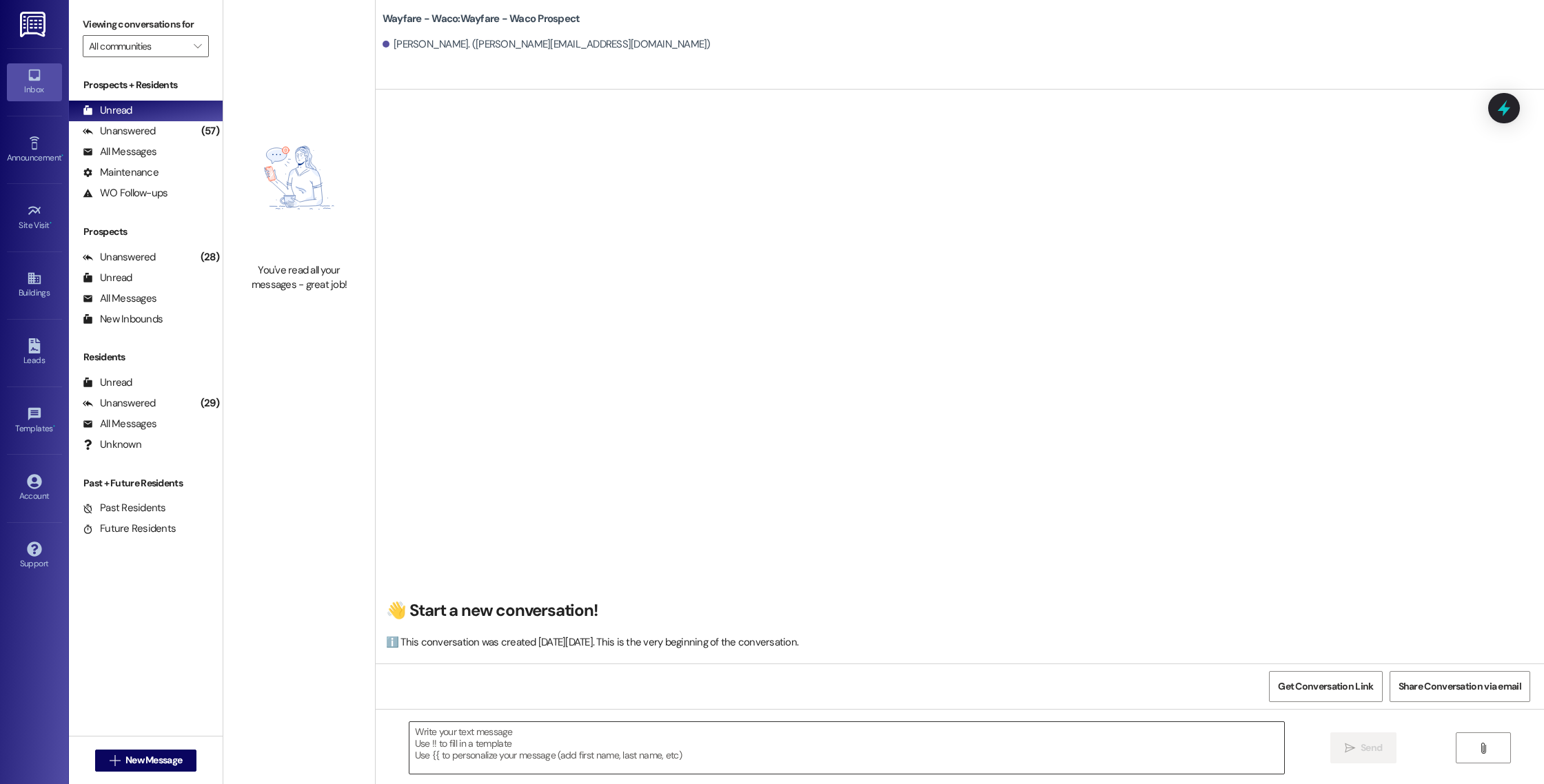
click at [732, 740] on textarea at bounding box center [846, 748] width 875 height 51
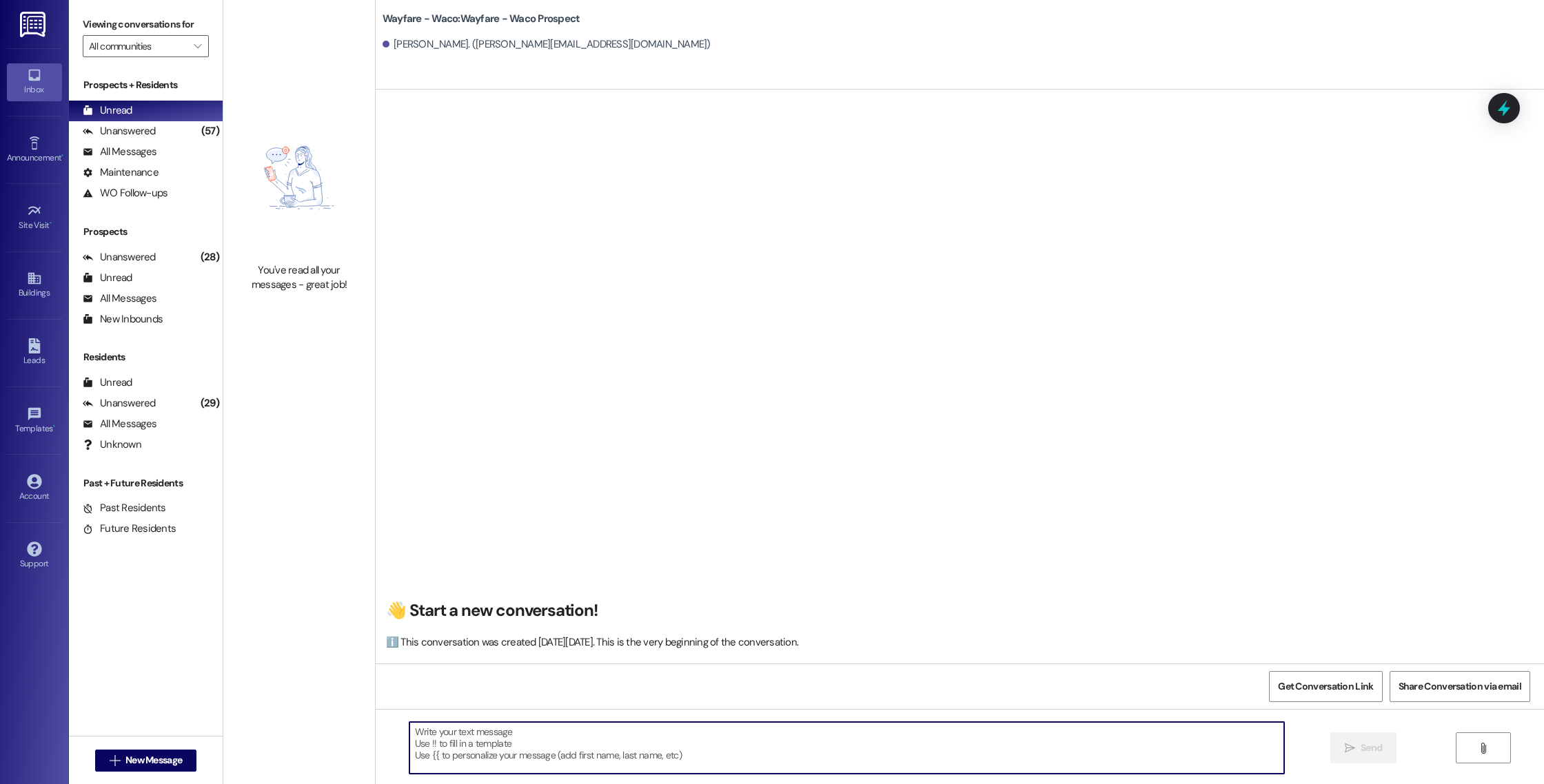
paste textarea "Good morning [PERSON_NAME], I wanted to touch base with you and see if you were…"
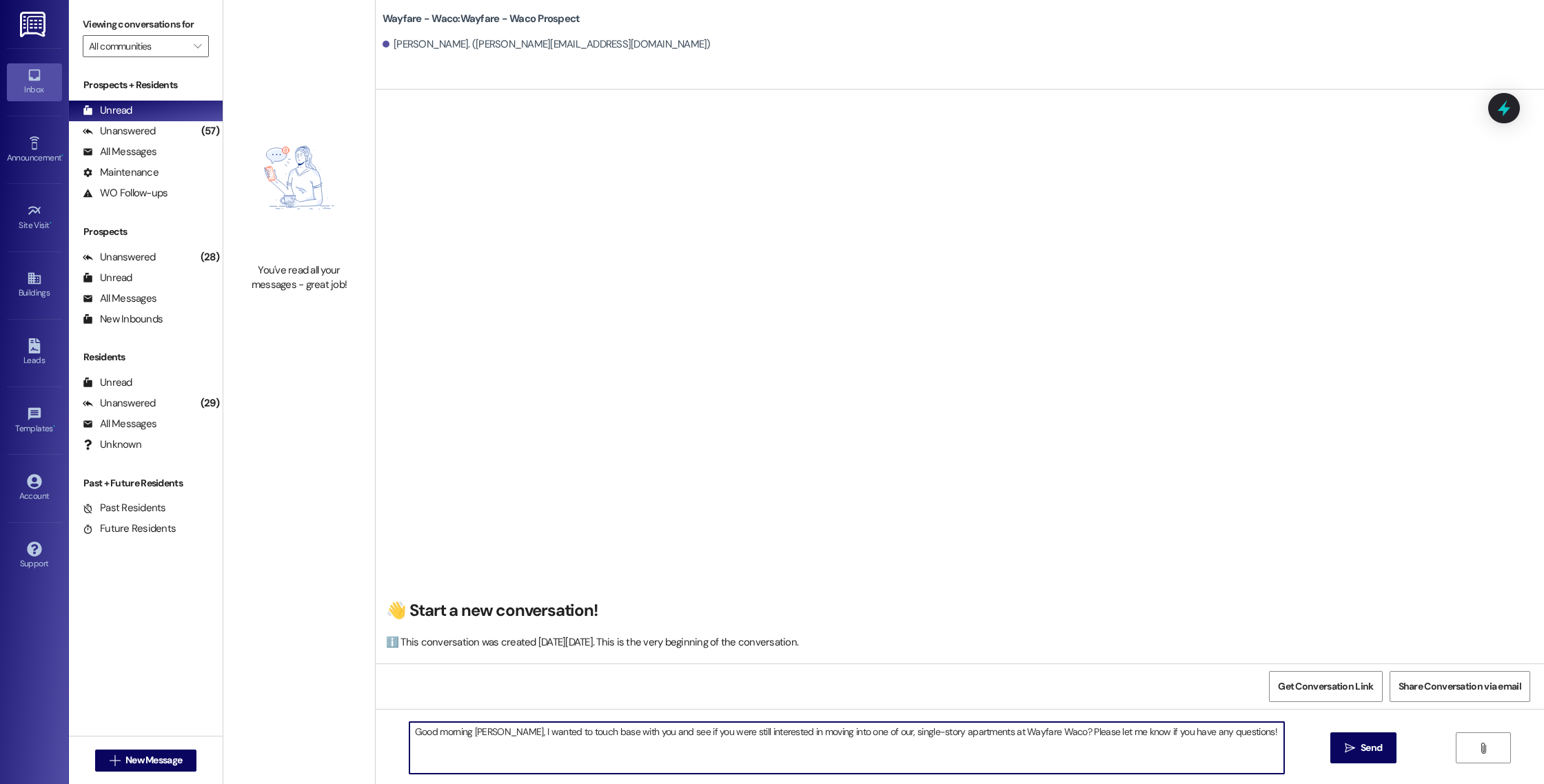
click at [475, 734] on textarea "Good morning [PERSON_NAME], I wanted to touch base with you and see if you were…" at bounding box center [846, 748] width 875 height 51
type textarea "Good morning [PERSON_NAME], I wanted to touch base with you and see if you were…"
click at [1361, 752] on span "Send" at bounding box center [1371, 748] width 22 height 14
